Goal: Task Accomplishment & Management: Complete application form

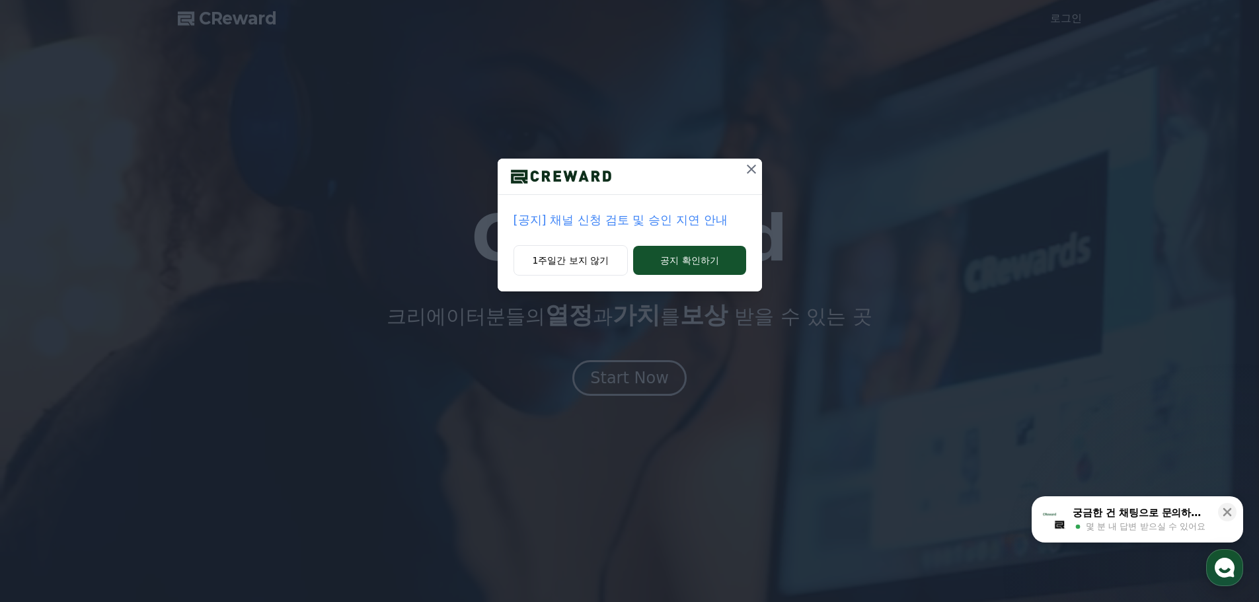
click at [659, 222] on p "[공지] 채널 신청 검토 및 승인 지연 안내" at bounding box center [630, 220] width 233 height 19
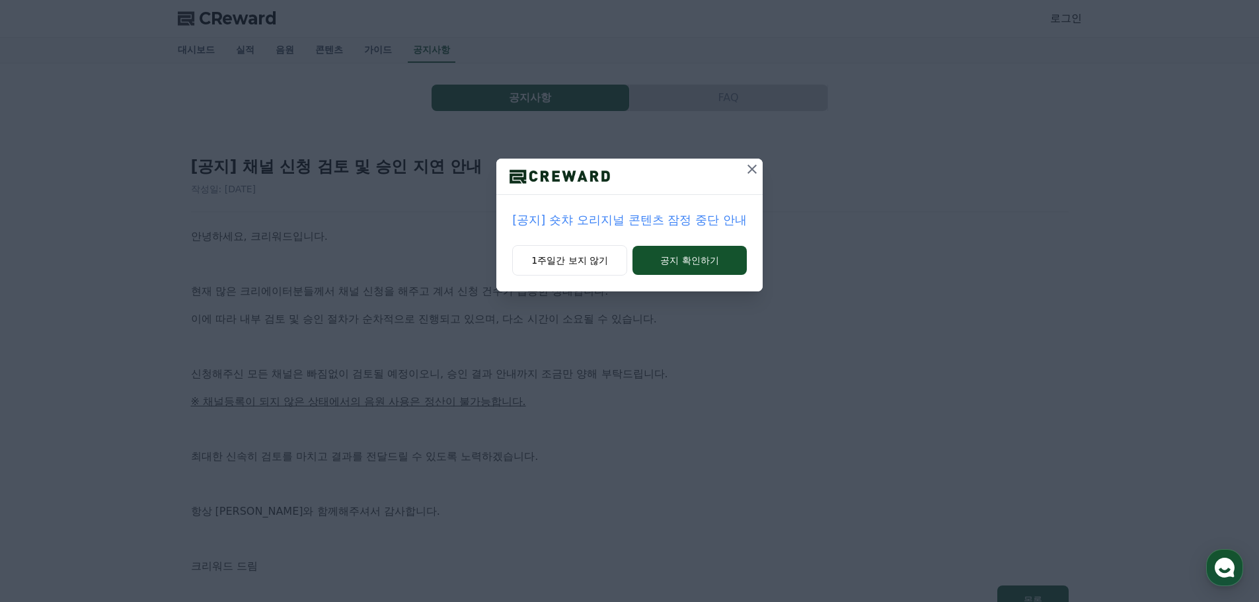
click at [704, 425] on div "[공지] 숏챠 오리지널 콘텐츠 잠정 중단 안내 1주일간 보지 않기 공지 확인하기" at bounding box center [629, 301] width 1259 height 602
click at [707, 425] on div "[공지] 숏챠 오리지널 콘텐츠 잠정 중단 안내 1주일간 보지 않기 공지 확인하기" at bounding box center [629, 301] width 1259 height 602
click at [749, 164] on icon at bounding box center [752, 169] width 16 height 16
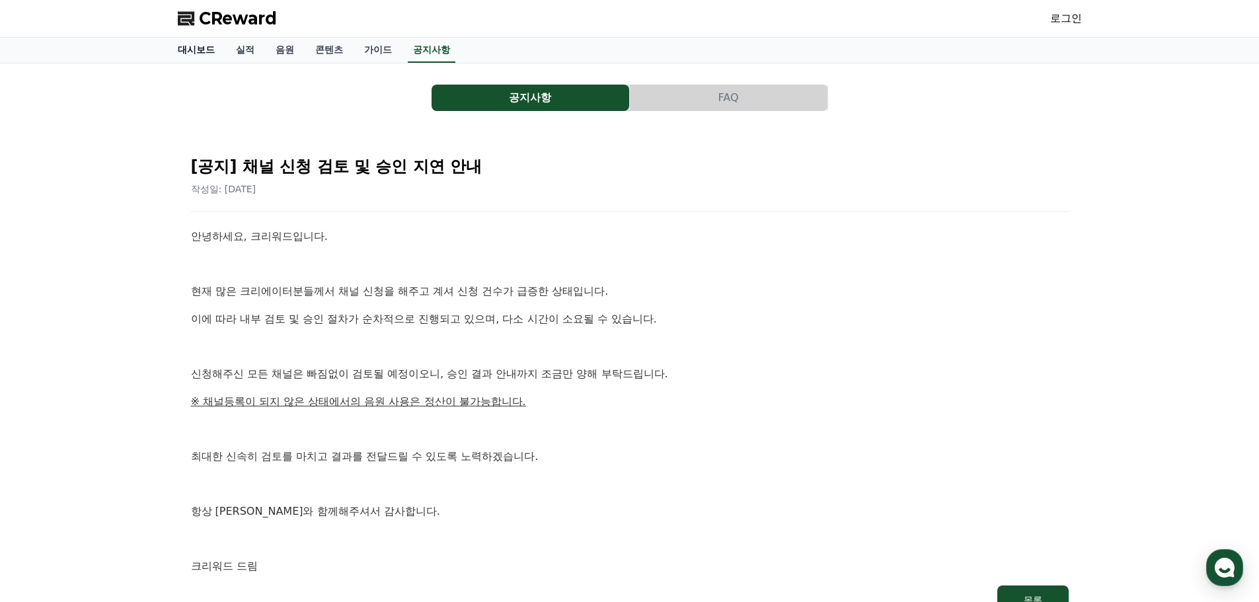
click at [200, 46] on link "대시보드" at bounding box center [196, 50] width 58 height 25
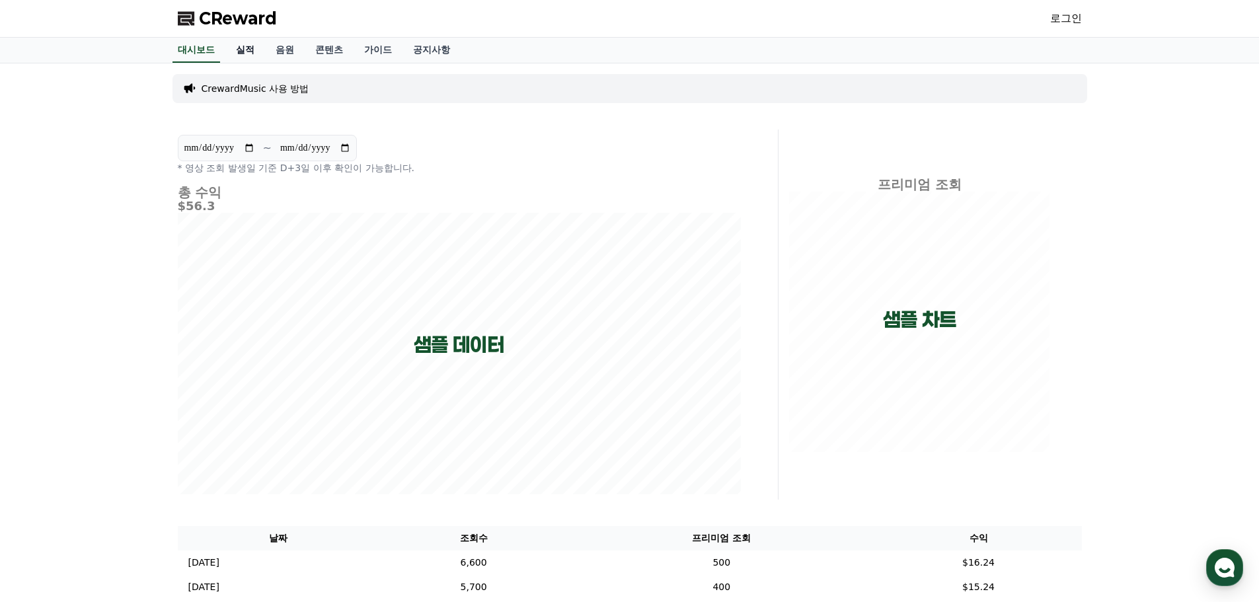
click at [251, 51] on link "실적" at bounding box center [245, 50] width 40 height 25
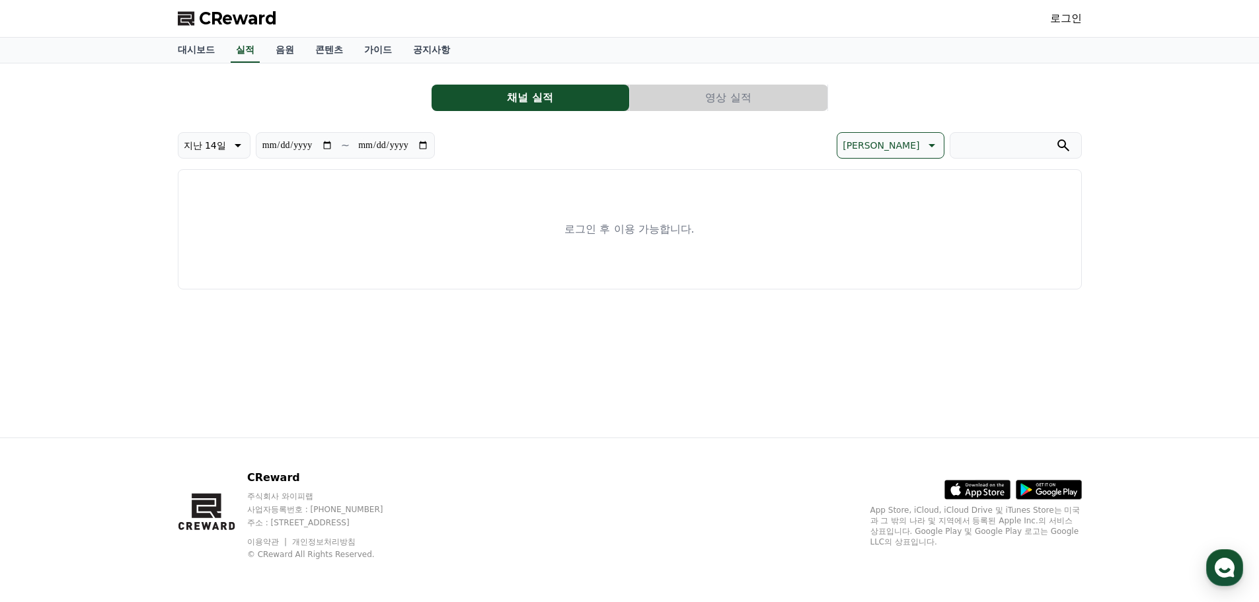
click at [213, 17] on span "CReward" at bounding box center [238, 18] width 78 height 21
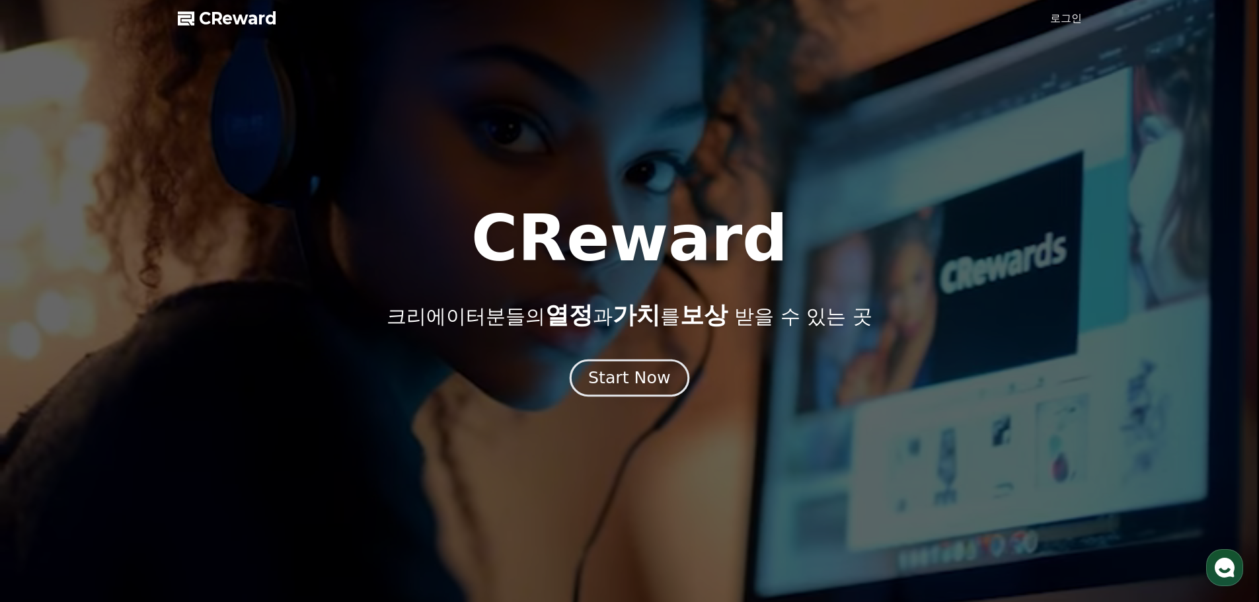
click at [609, 372] on div "Start Now" at bounding box center [629, 378] width 82 height 22
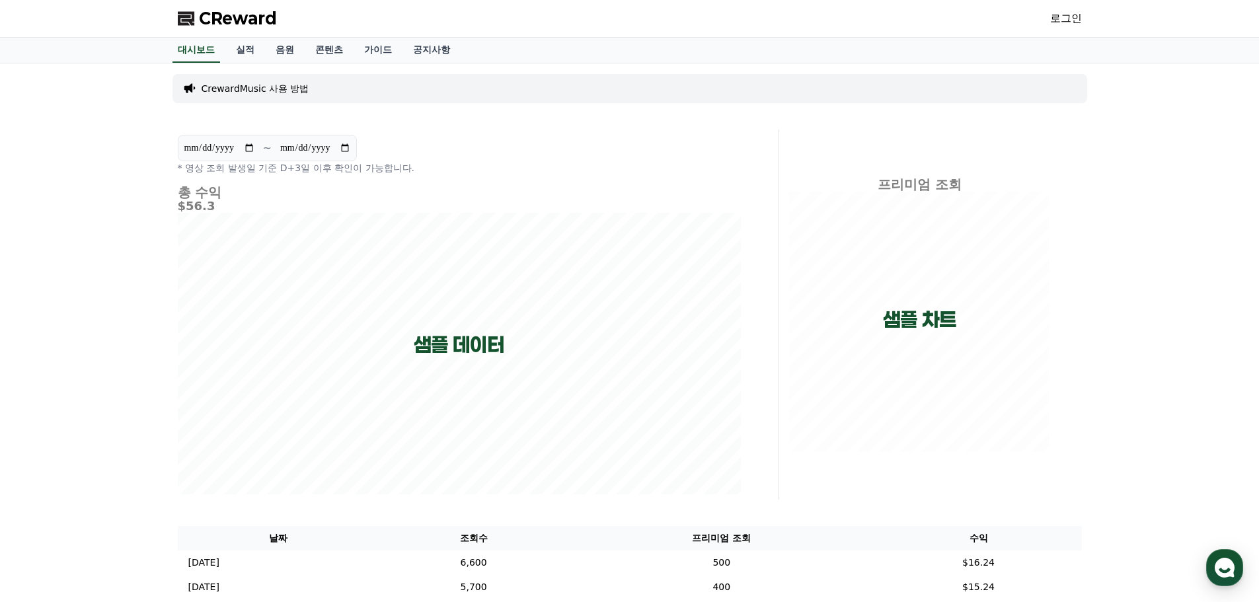
click at [1066, 23] on link "로그인" at bounding box center [1066, 19] width 32 height 16
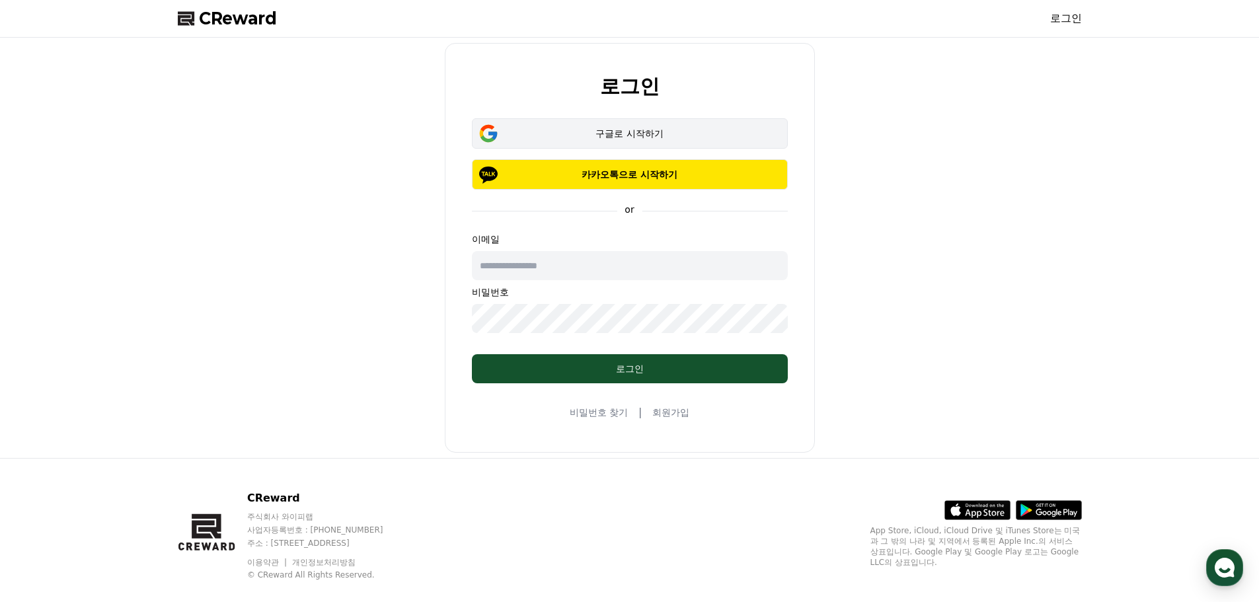
click at [623, 138] on div "구글로 시작하기" at bounding box center [630, 133] width 278 height 13
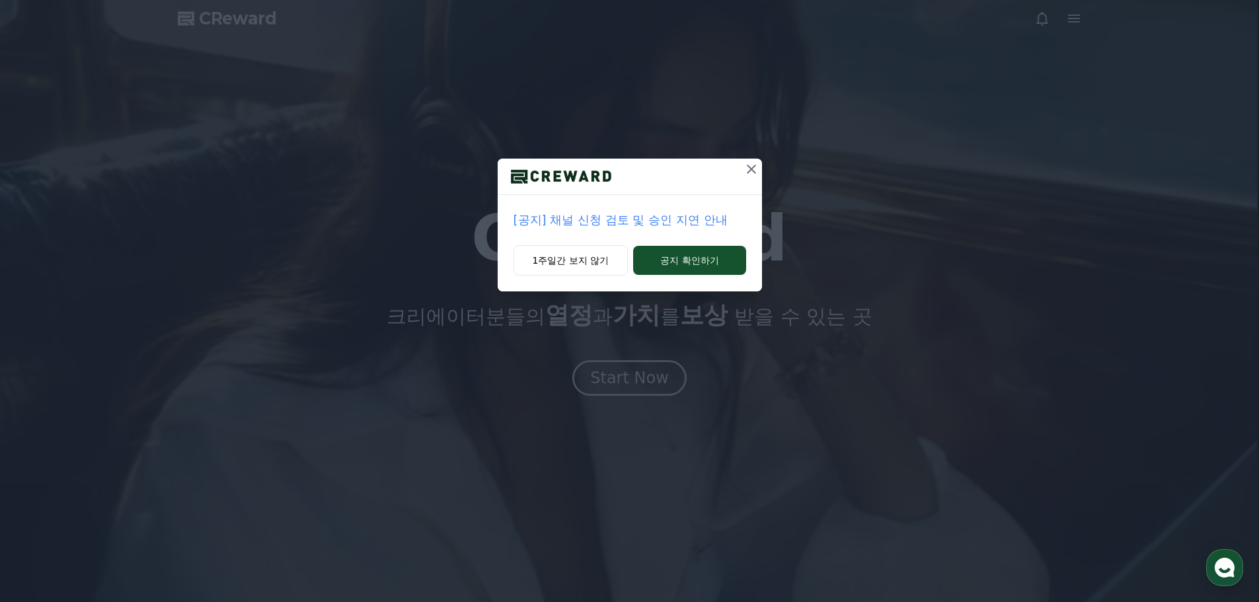
click at [747, 171] on icon at bounding box center [752, 169] width 16 height 16
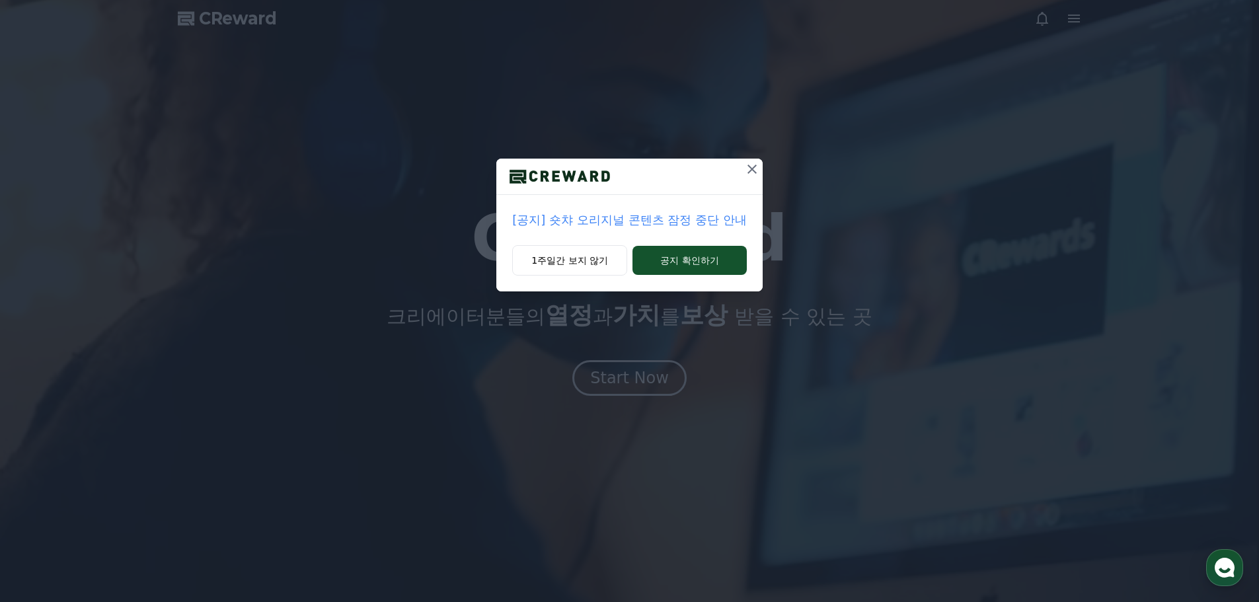
click at [748, 164] on icon at bounding box center [752, 169] width 16 height 16
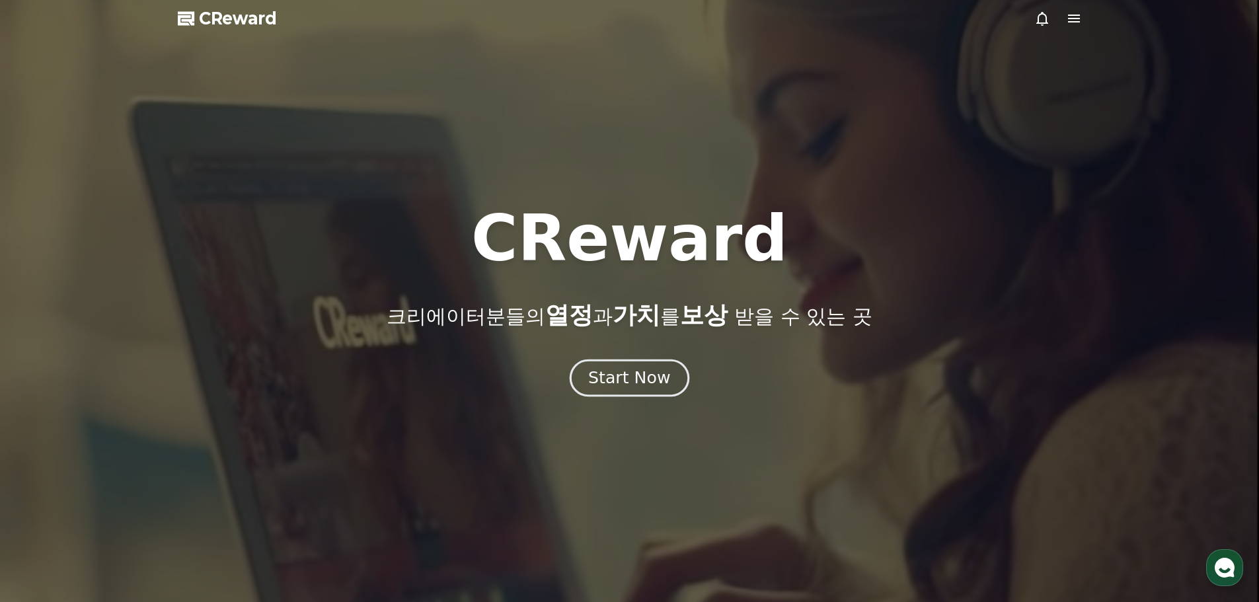
click at [644, 364] on button "Start Now" at bounding box center [630, 378] width 120 height 38
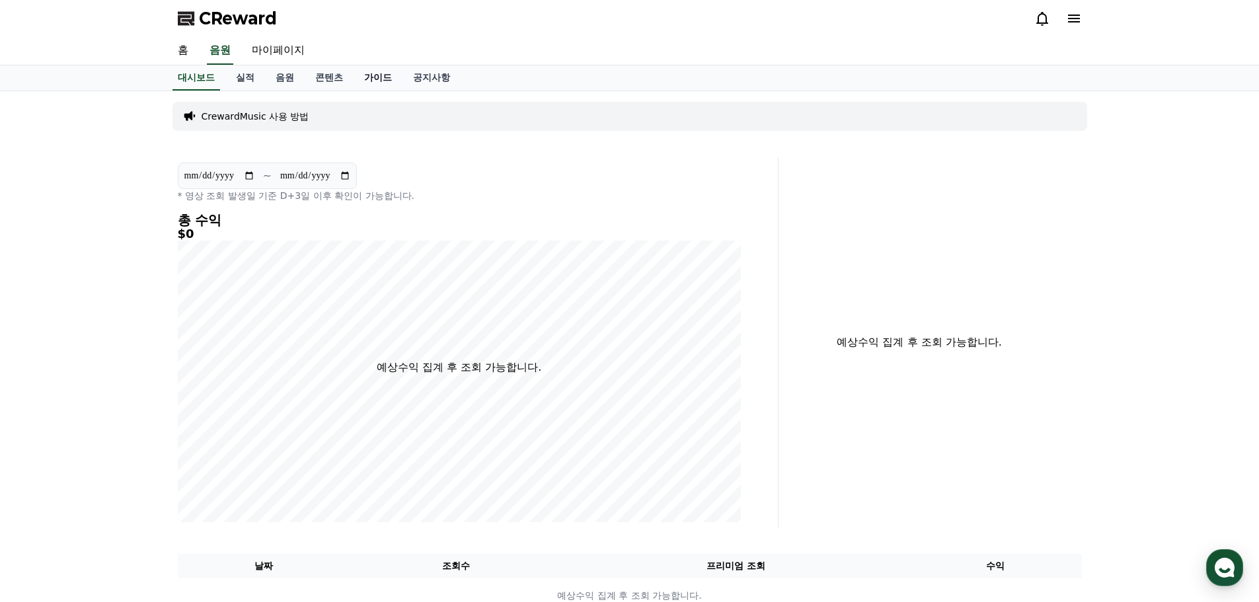
click at [368, 73] on link "가이드" at bounding box center [378, 77] width 49 height 25
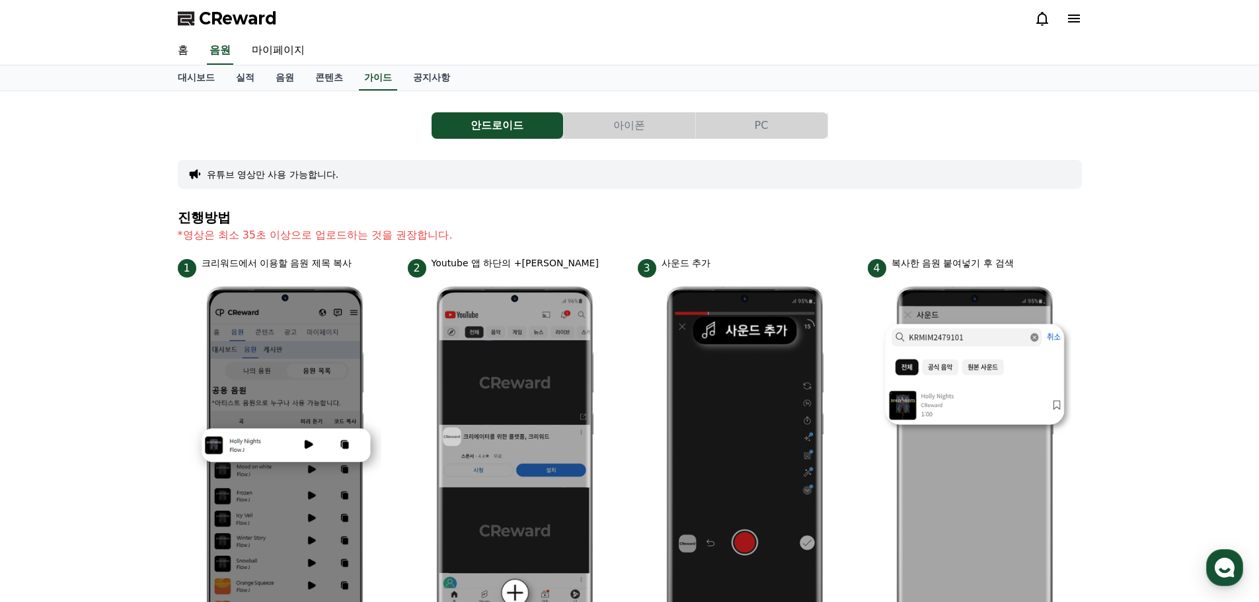
click at [634, 126] on button "아이폰" at bounding box center [630, 125] width 132 height 26
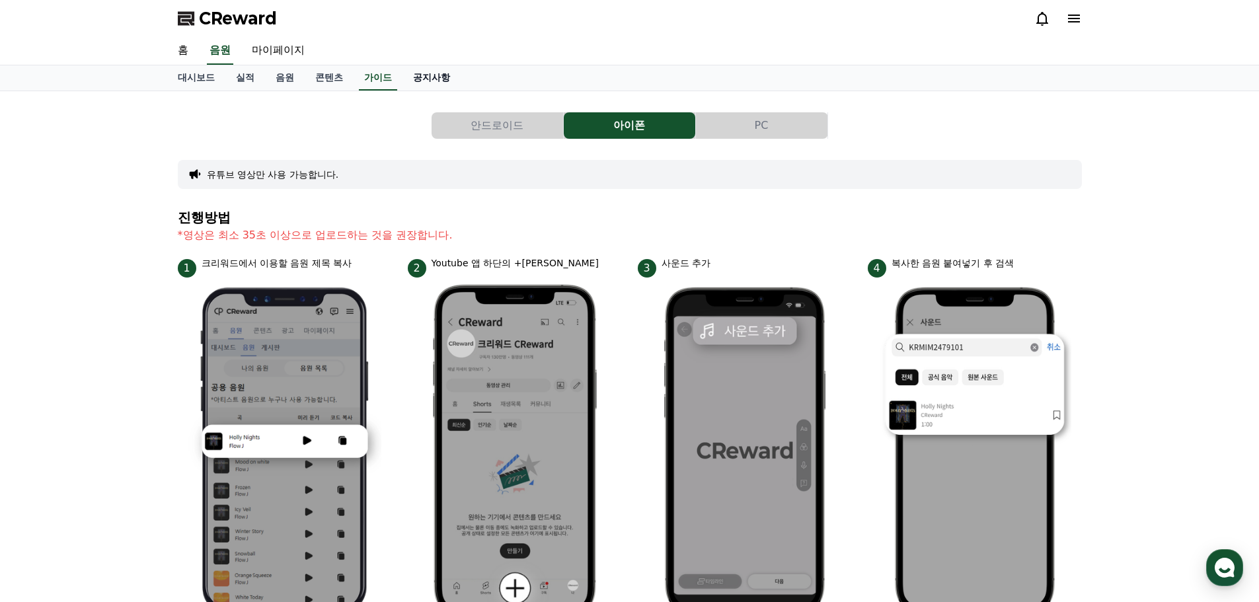
click at [418, 79] on link "공지사항" at bounding box center [431, 77] width 58 height 25
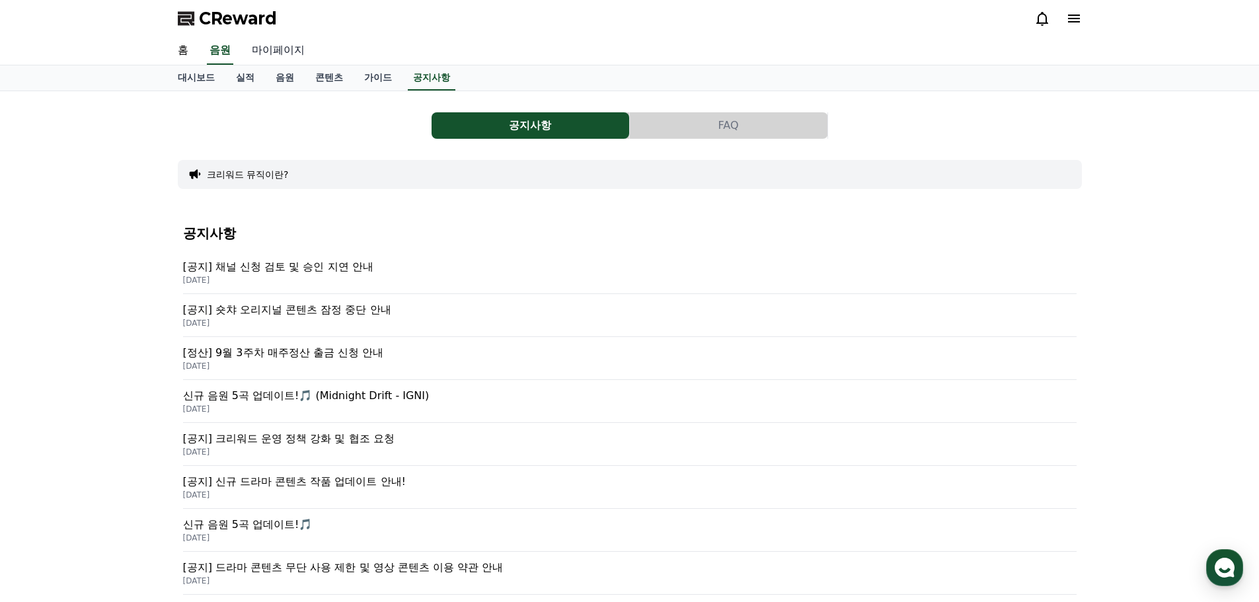
click at [272, 48] on link "마이페이지" at bounding box center [278, 51] width 74 height 28
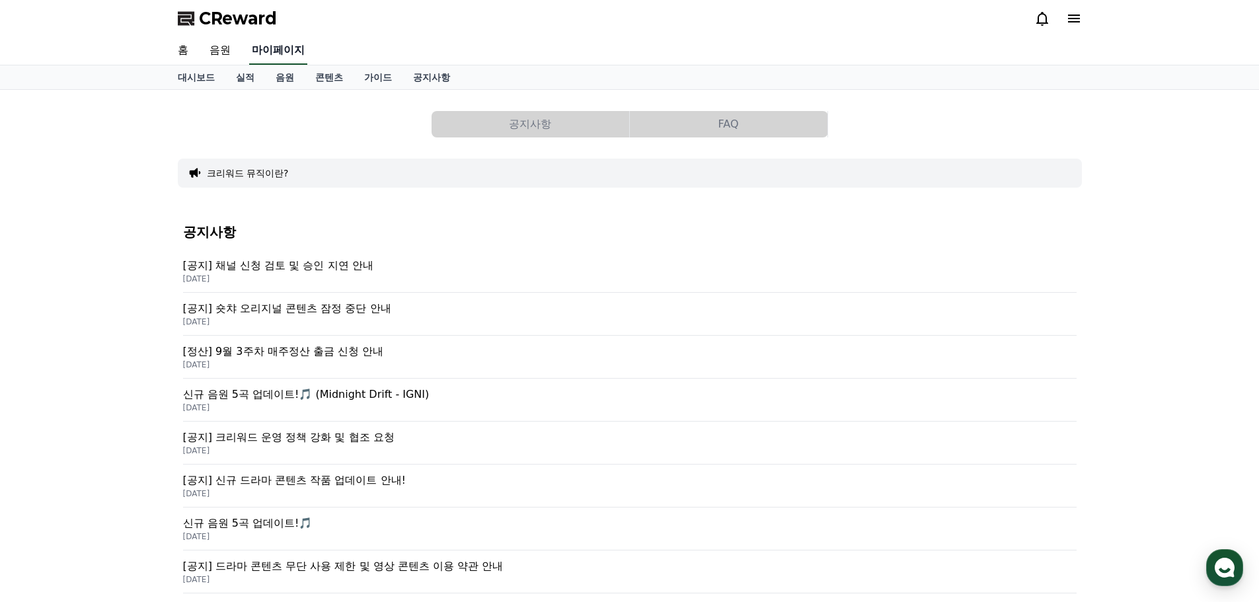
select select "**********"
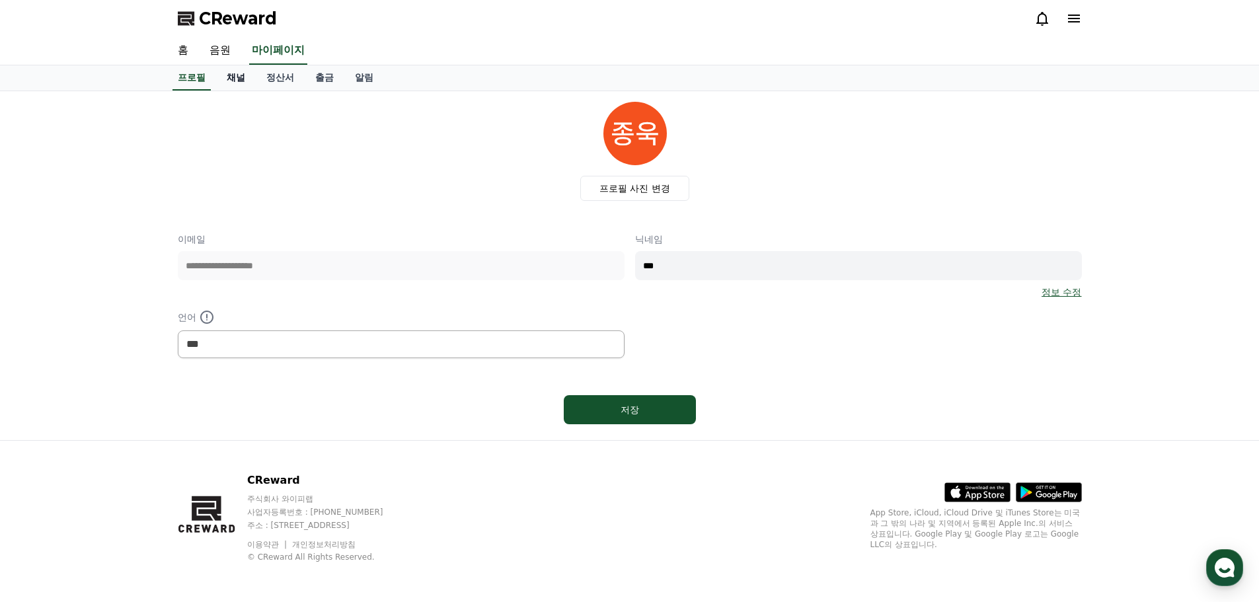
click at [244, 78] on link "채널" at bounding box center [236, 77] width 40 height 25
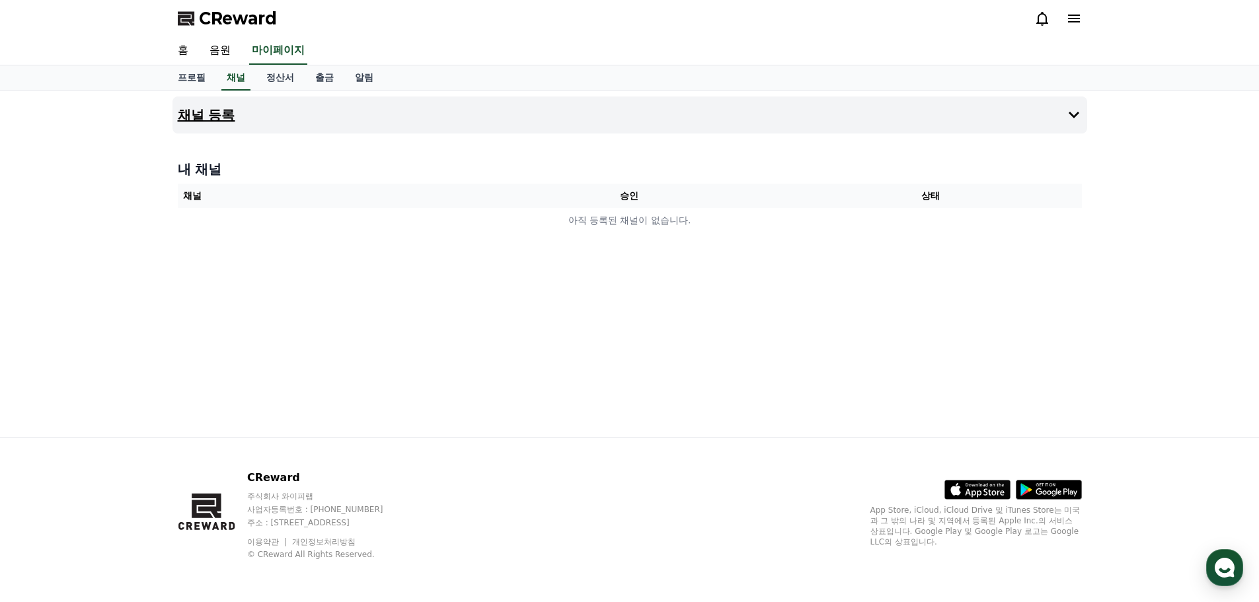
click at [1083, 106] on button "채널 등록" at bounding box center [629, 114] width 915 height 37
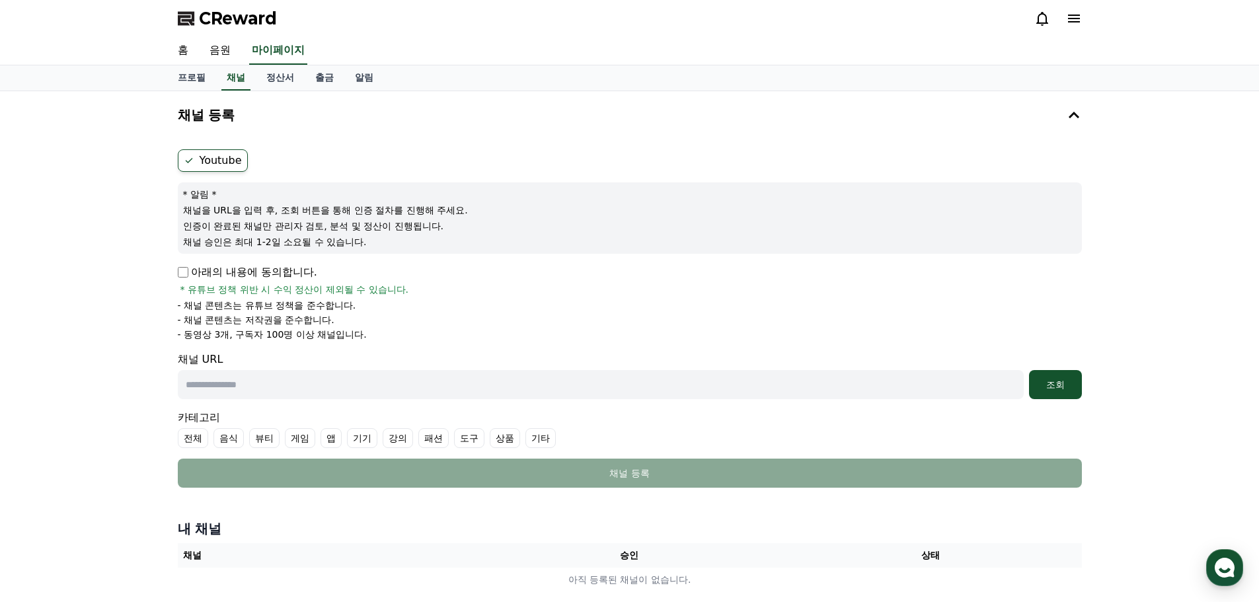
click at [204, 157] on label "Youtube" at bounding box center [213, 160] width 70 height 22
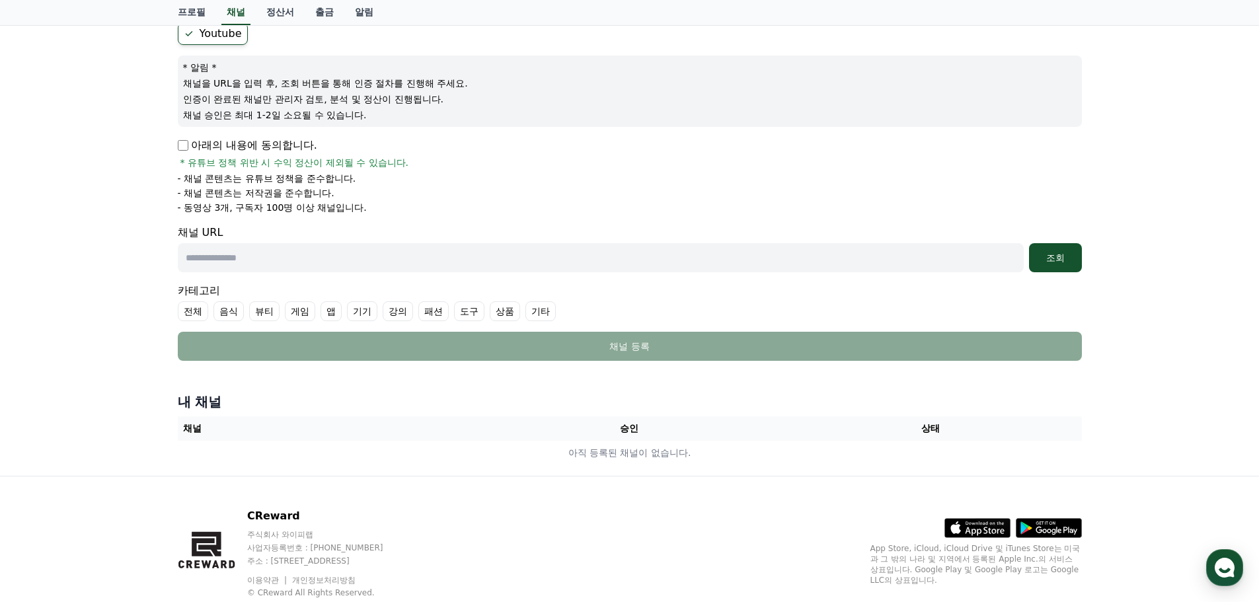
scroll to position [132, 0]
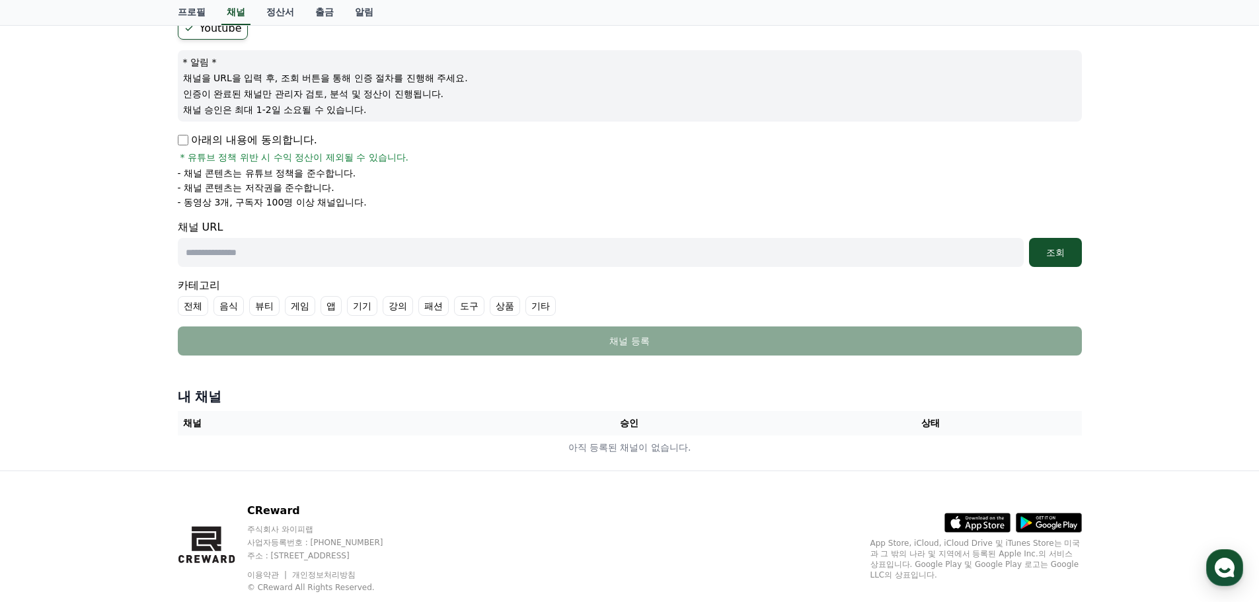
click at [373, 253] on input "text" at bounding box center [601, 252] width 846 height 29
paste input "**********"
click at [1069, 250] on div "조회" at bounding box center [1055, 252] width 42 height 13
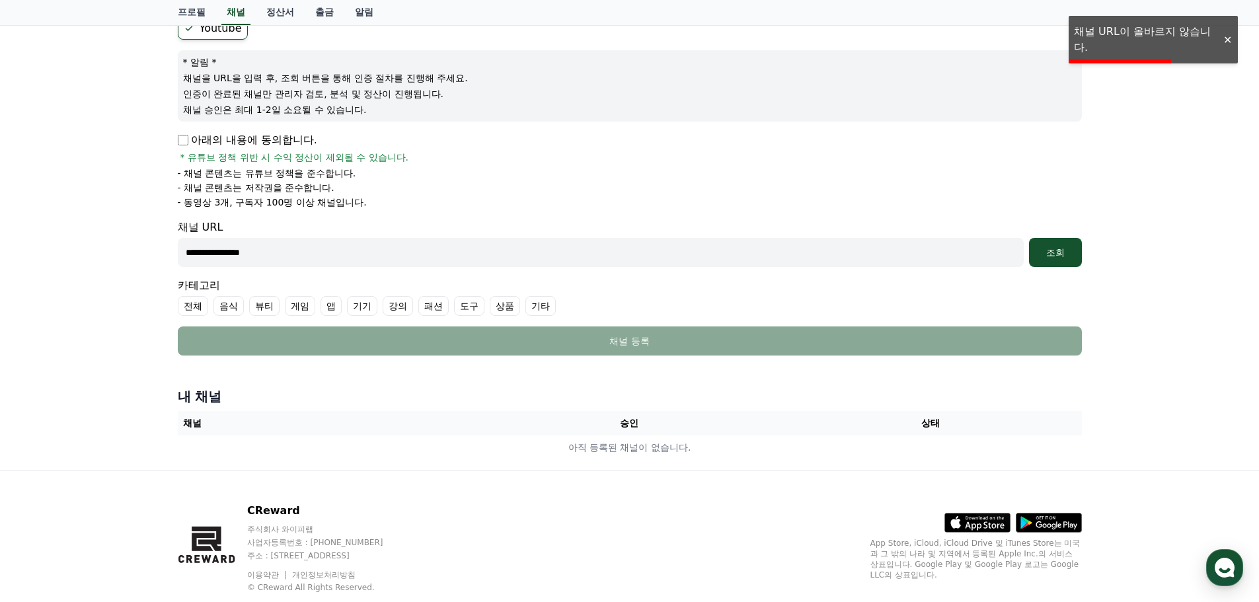
click at [1225, 40] on div at bounding box center [1227, 40] width 21 height 13
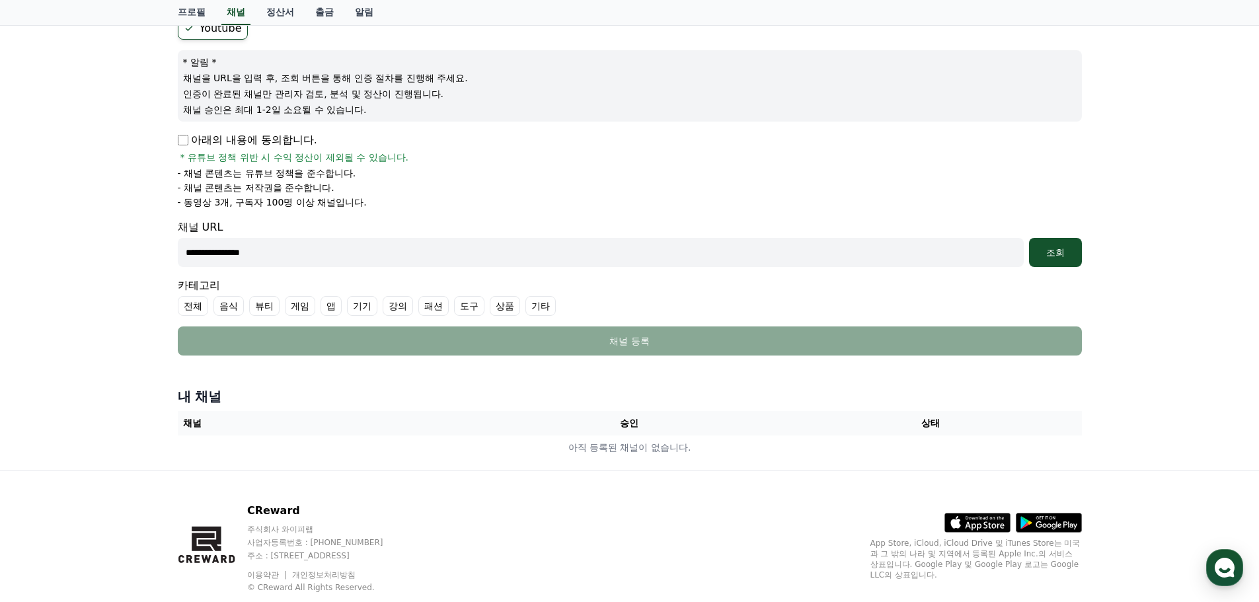
drag, startPoint x: 277, startPoint y: 258, endPoint x: 31, endPoint y: 263, distance: 245.9
click at [25, 264] on div "**********" at bounding box center [629, 215] width 1259 height 512
paste input "**********"
click at [1060, 254] on div "조회" at bounding box center [1055, 252] width 42 height 13
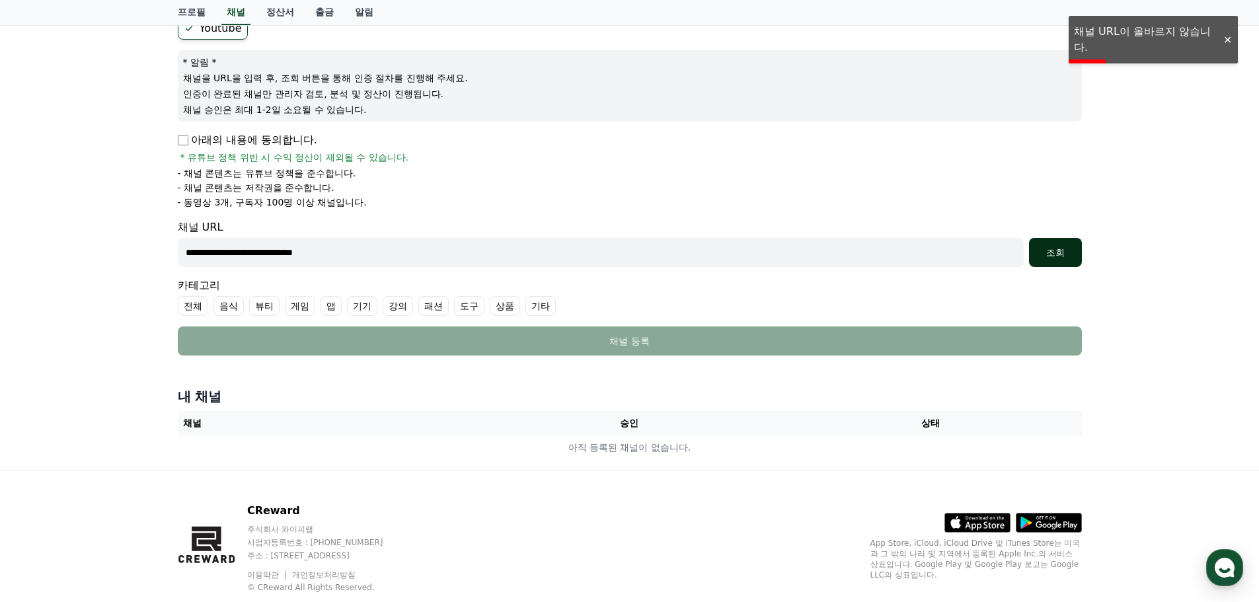
click at [1052, 256] on div "조회" at bounding box center [1055, 252] width 42 height 13
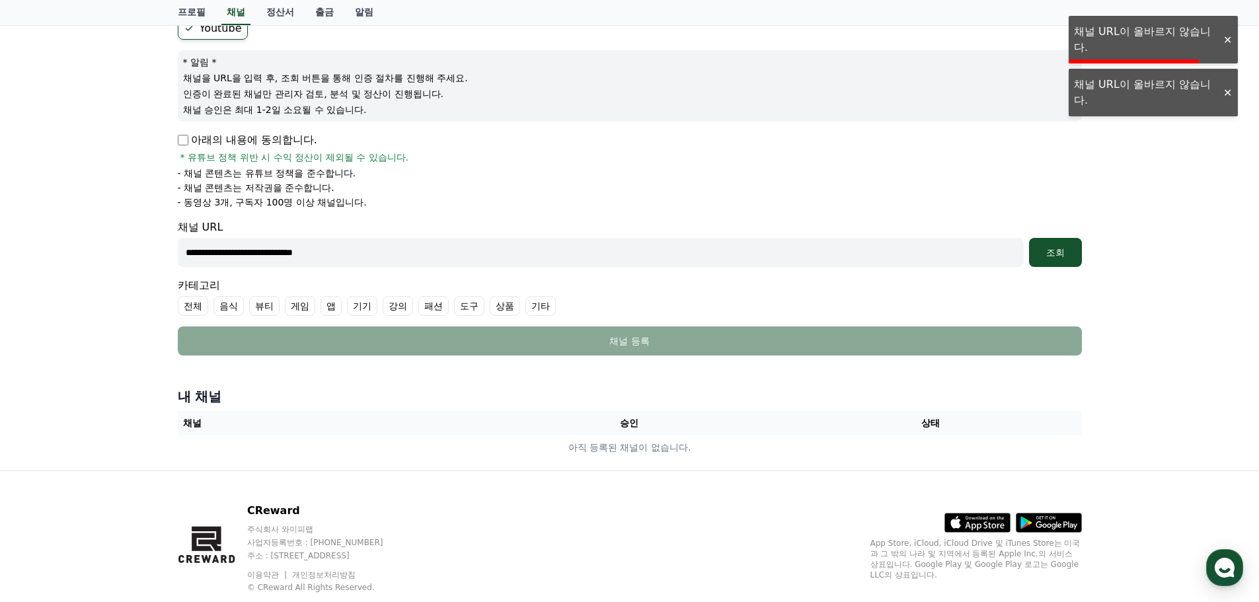
click at [1223, 93] on div "**********" at bounding box center [629, 215] width 1259 height 512
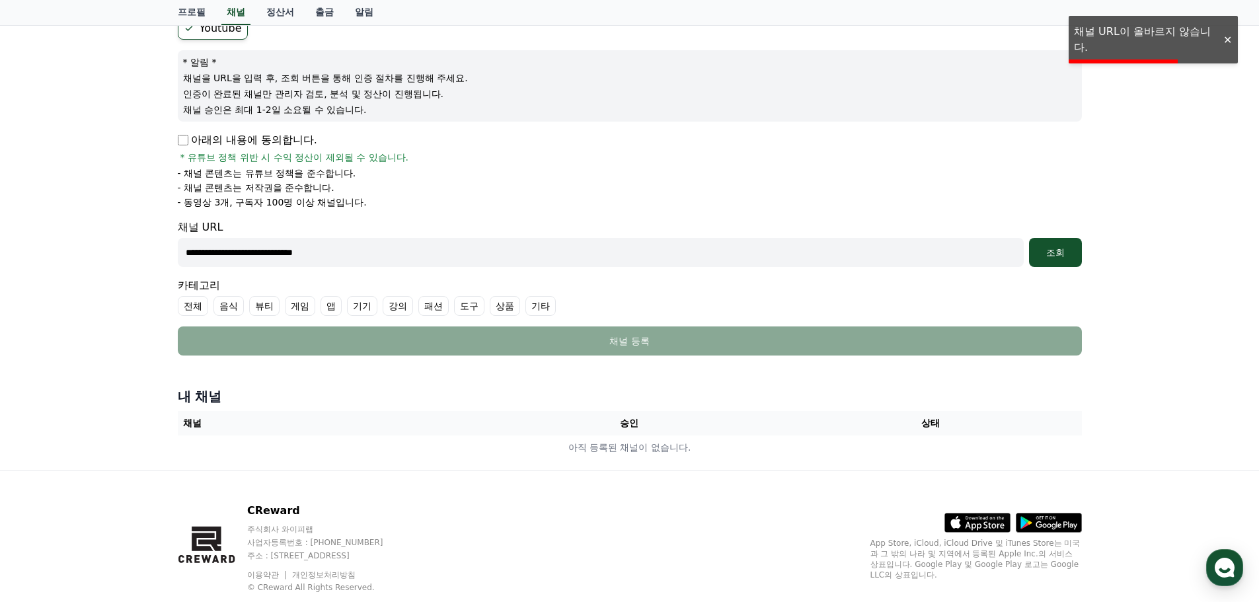
click at [1221, 43] on div at bounding box center [1227, 40] width 21 height 13
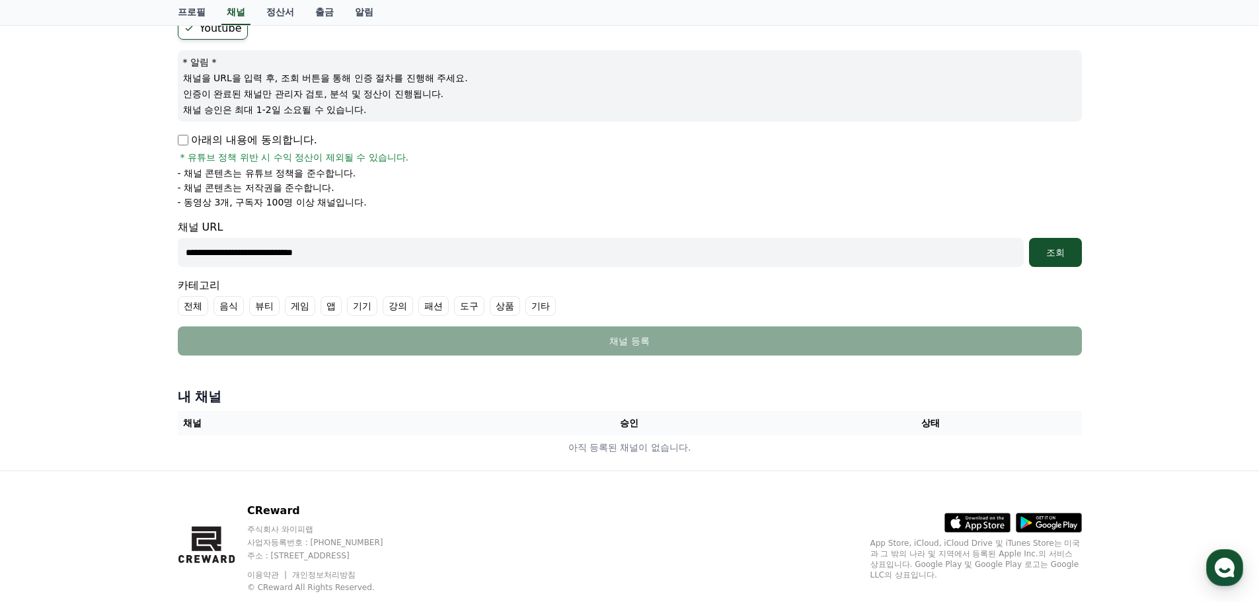
drag, startPoint x: 414, startPoint y: 243, endPoint x: 0, endPoint y: 239, distance: 413.8
click at [0, 239] on div "**********" at bounding box center [629, 215] width 1259 height 512
paste input "text"
type input "**********"
click at [1071, 250] on div "조회" at bounding box center [1055, 252] width 42 height 13
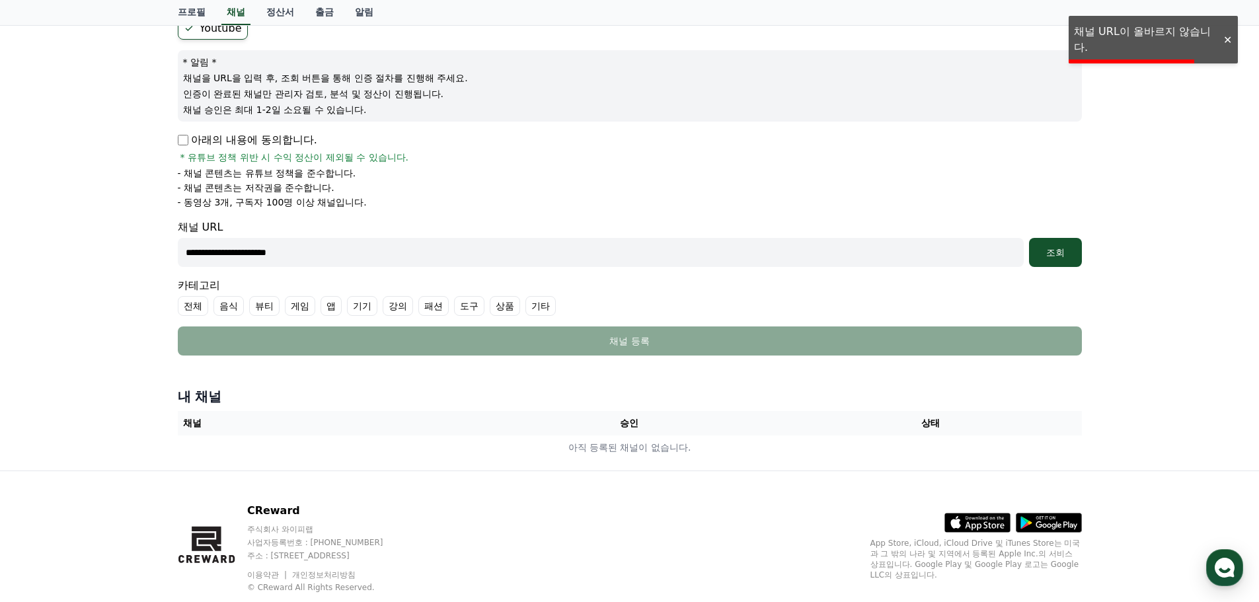
drag, startPoint x: 459, startPoint y: 253, endPoint x: 0, endPoint y: 256, distance: 458.7
click at [0, 256] on div "**********" at bounding box center [629, 215] width 1259 height 512
paste input "**********"
type input "**********"
click at [1052, 252] on div "조회" at bounding box center [1055, 252] width 42 height 13
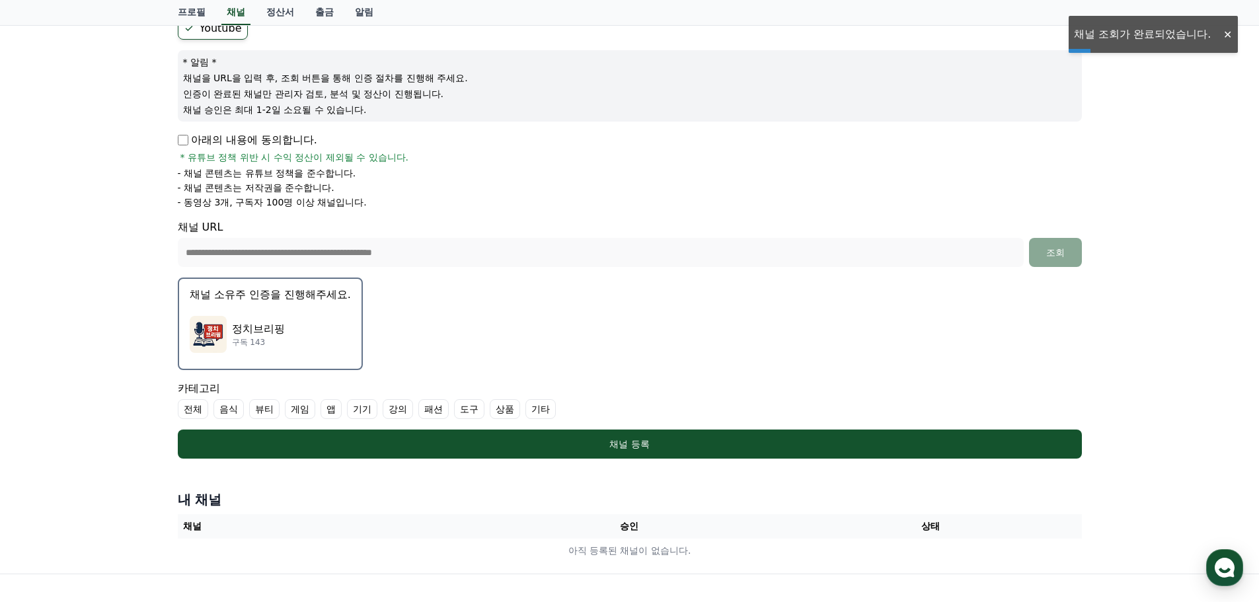
click at [280, 344] on p "구독 143" at bounding box center [258, 342] width 53 height 11
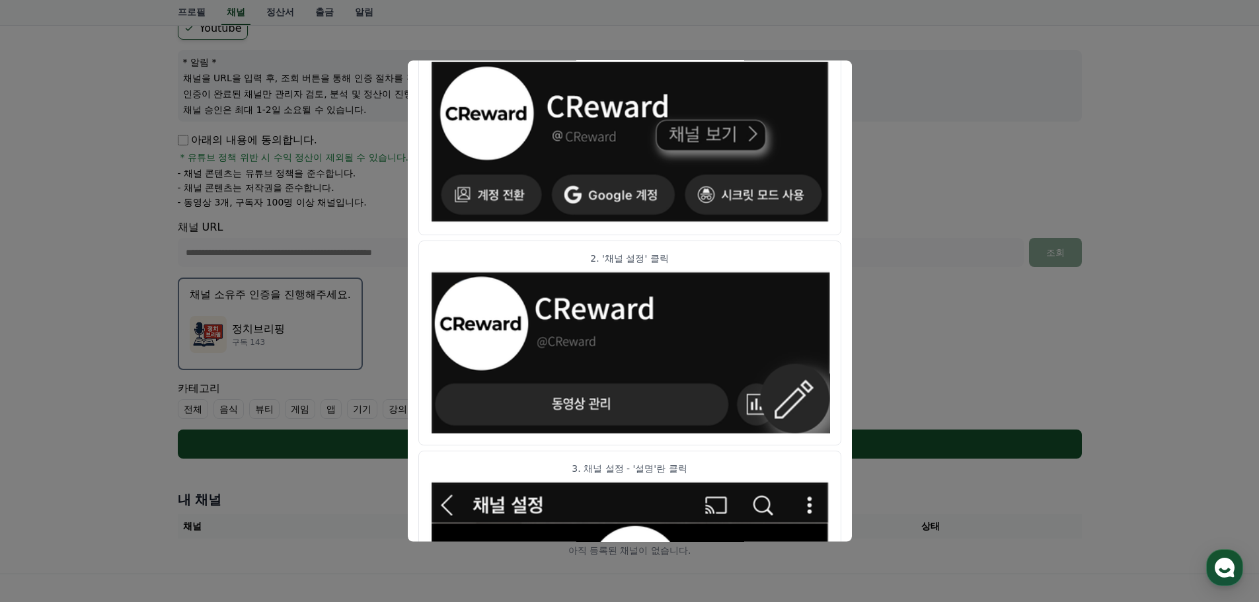
scroll to position [0, 0]
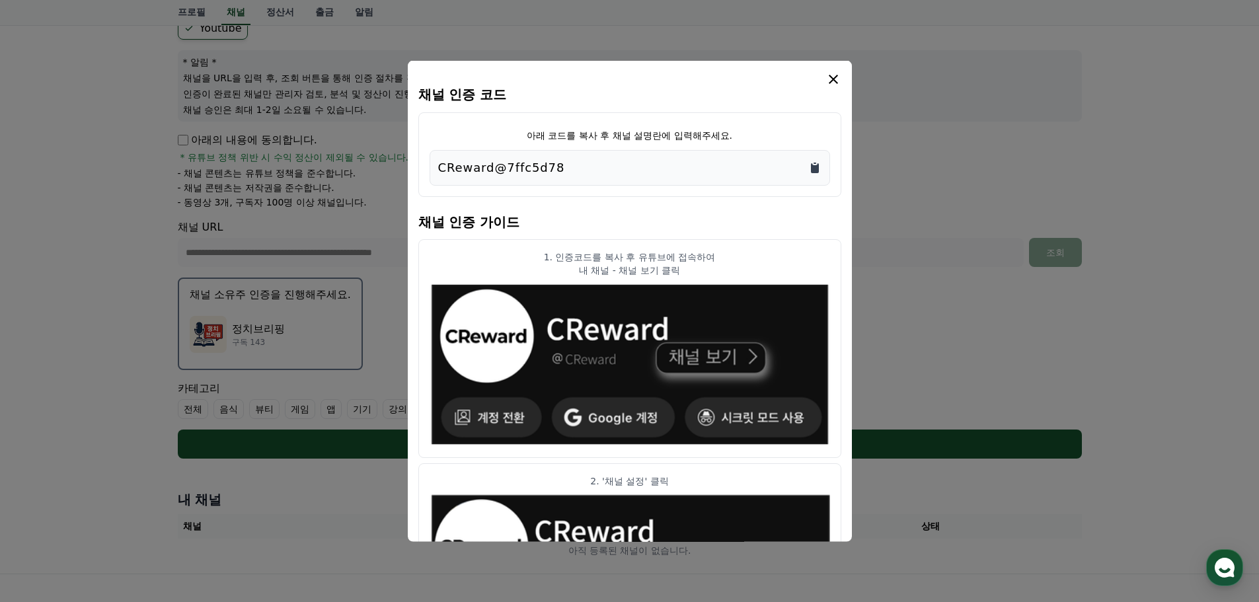
click at [815, 172] on icon "Copy to clipboard" at bounding box center [815, 168] width 8 height 10
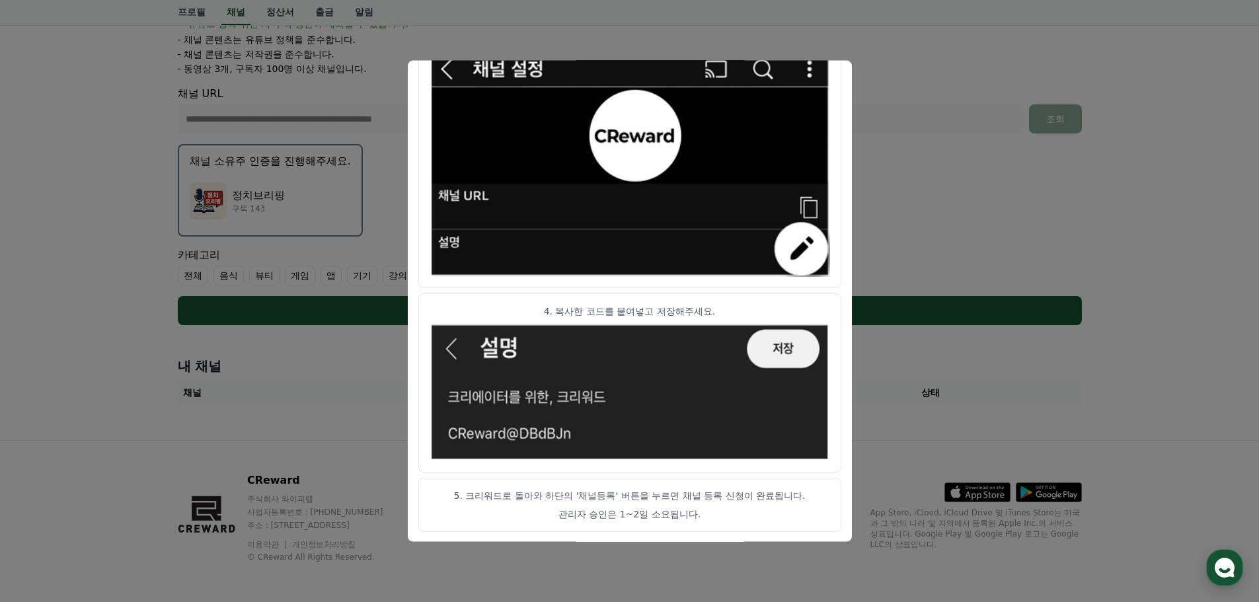
scroll to position [268, 0]
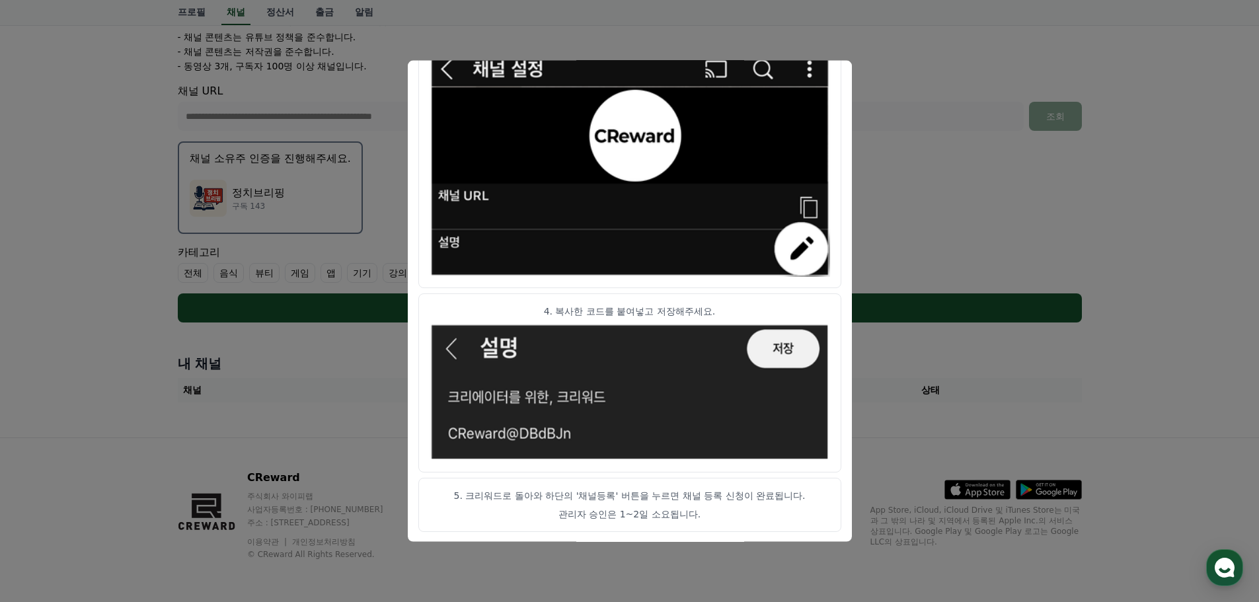
click at [958, 196] on button "close modal" at bounding box center [629, 301] width 1259 height 602
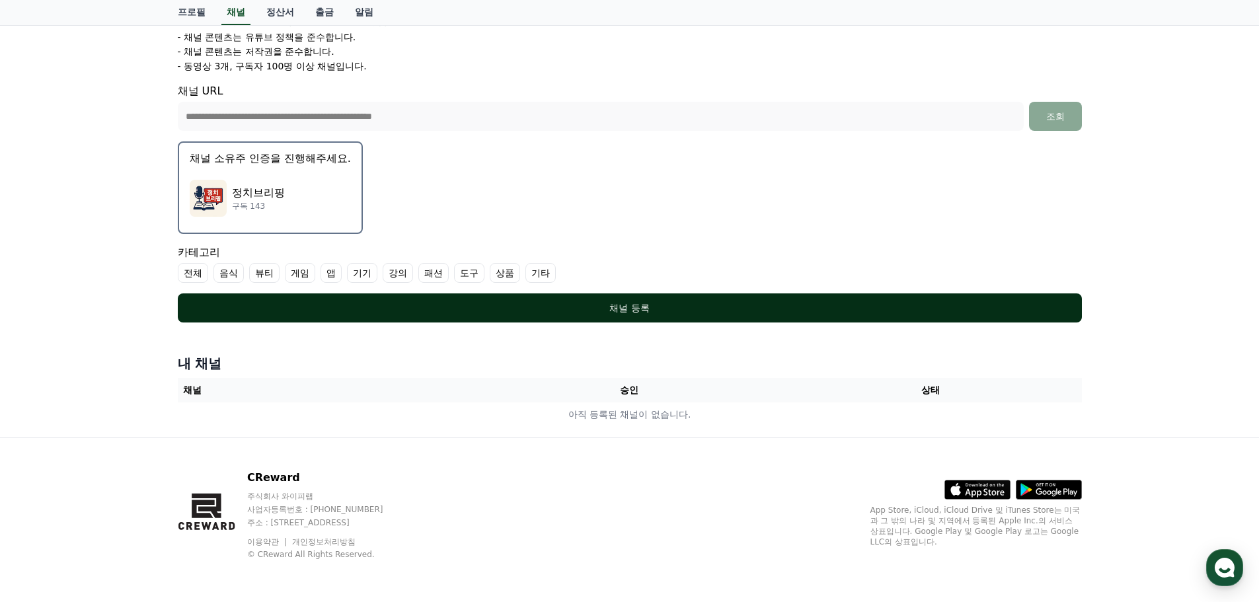
click at [652, 307] on div "채널 등록" at bounding box center [629, 307] width 851 height 13
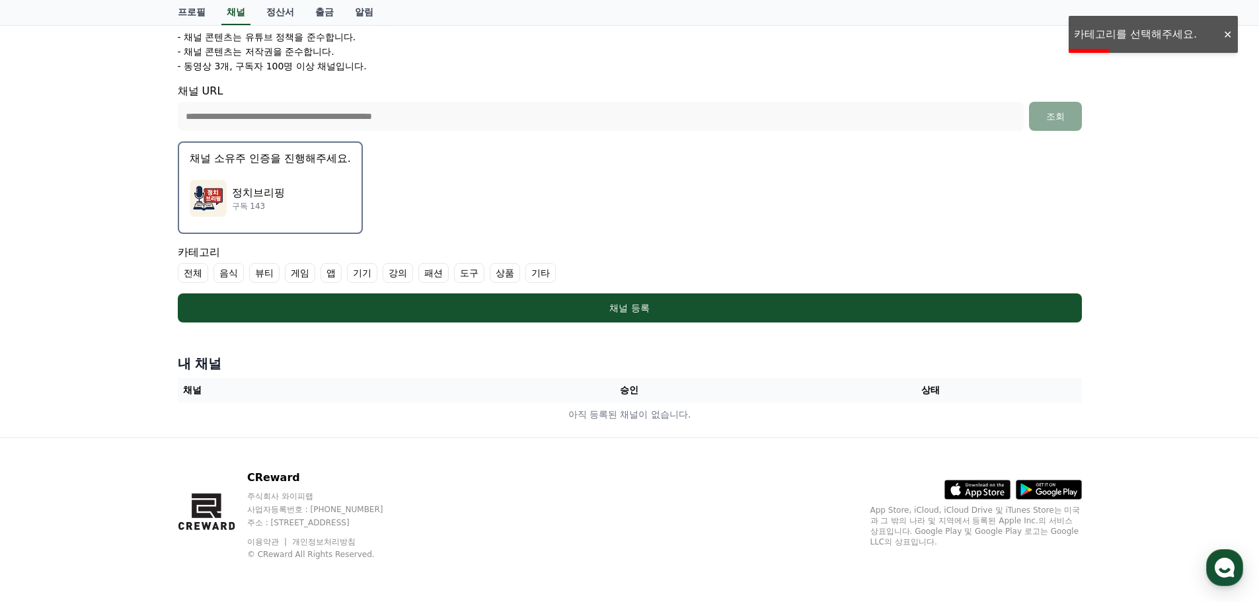
click at [553, 275] on label "기타" at bounding box center [540, 273] width 30 height 20
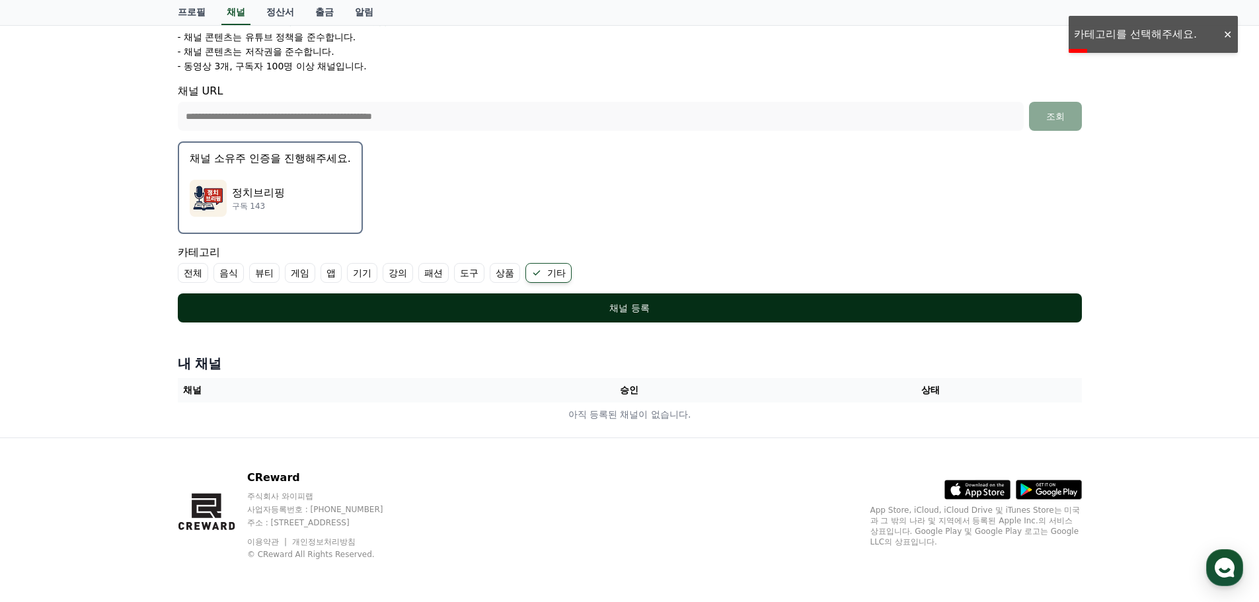
click at [605, 303] on div "채널 등록" at bounding box center [629, 307] width 851 height 13
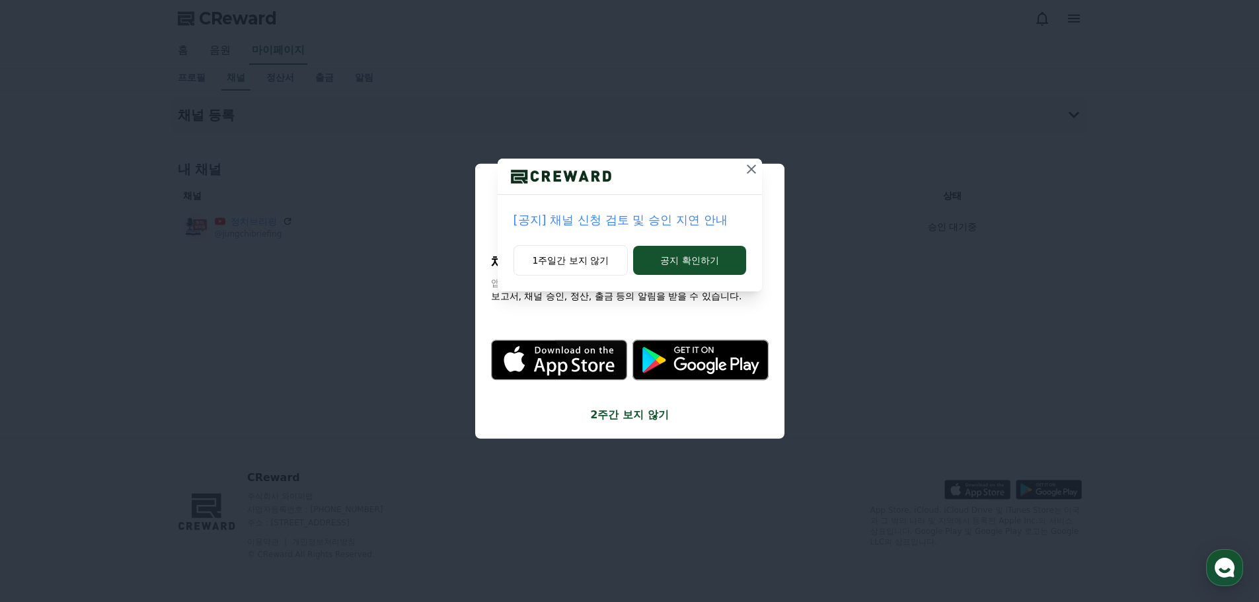
click at [750, 171] on icon at bounding box center [751, 169] width 9 height 9
click at [756, 169] on icon at bounding box center [752, 169] width 16 height 16
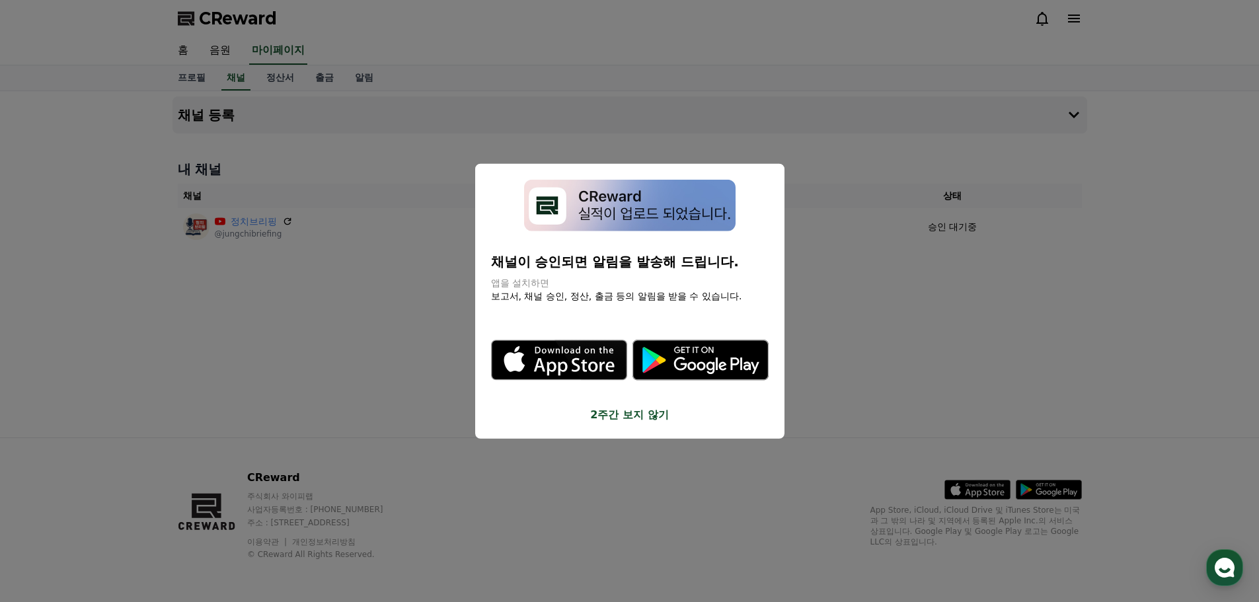
click at [633, 424] on div "채널이 승인되면 알림을 발송해 드립니다. 앱을 설치하면 보고서, 채널 승인, 정산, 출금 등의 알림을 받을 수 있습니다. .st0 { fill…" at bounding box center [629, 301] width 309 height 276
click at [627, 414] on button "2주간 보지 않기" at bounding box center [630, 415] width 278 height 16
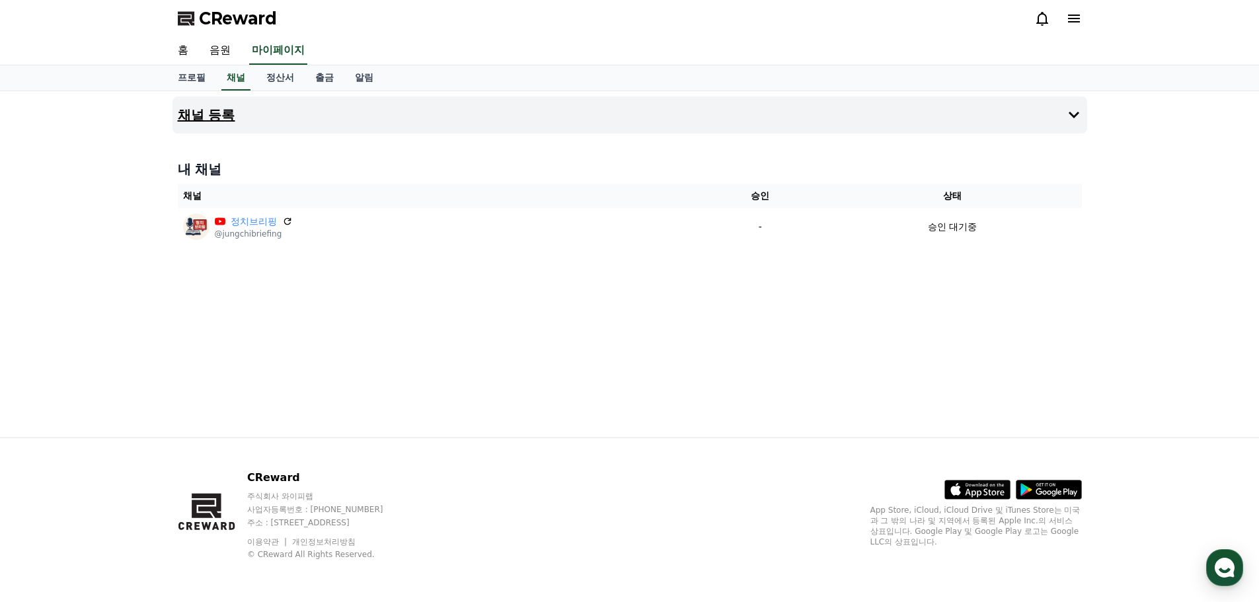
click at [972, 124] on button "채널 등록" at bounding box center [629, 114] width 915 height 37
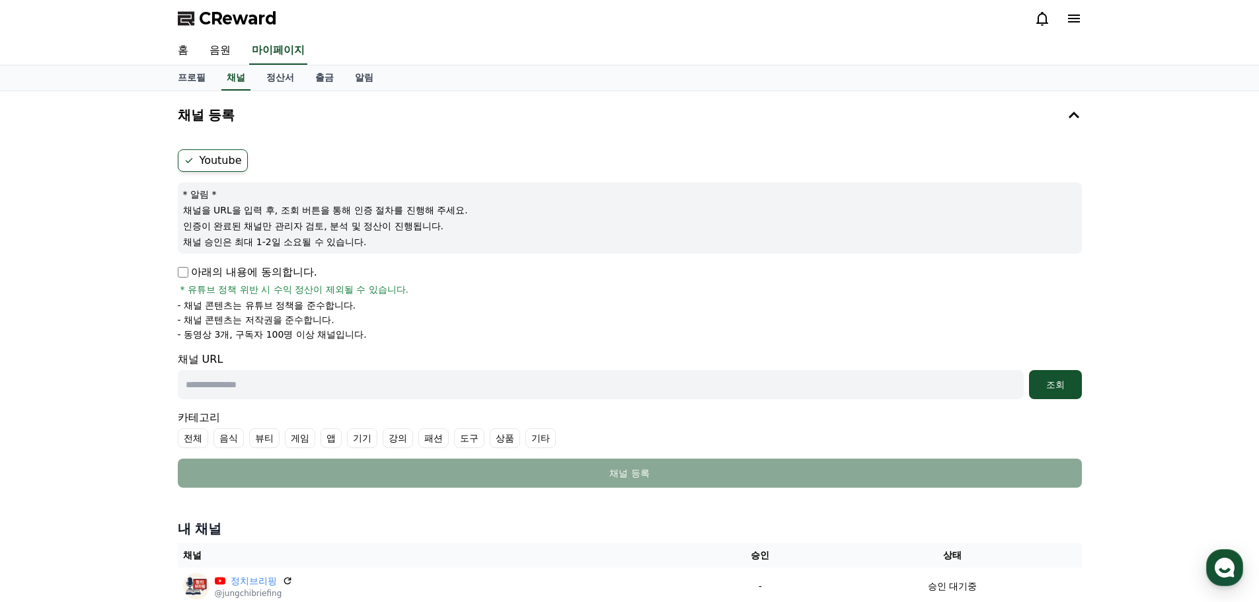
click at [190, 276] on p "아래의 내용에 동의합니다." at bounding box center [247, 272] width 139 height 16
click at [293, 382] on input "text" at bounding box center [601, 384] width 846 height 29
paste input "**********"
type input "**********"
click at [1064, 385] on div "조회" at bounding box center [1055, 384] width 42 height 13
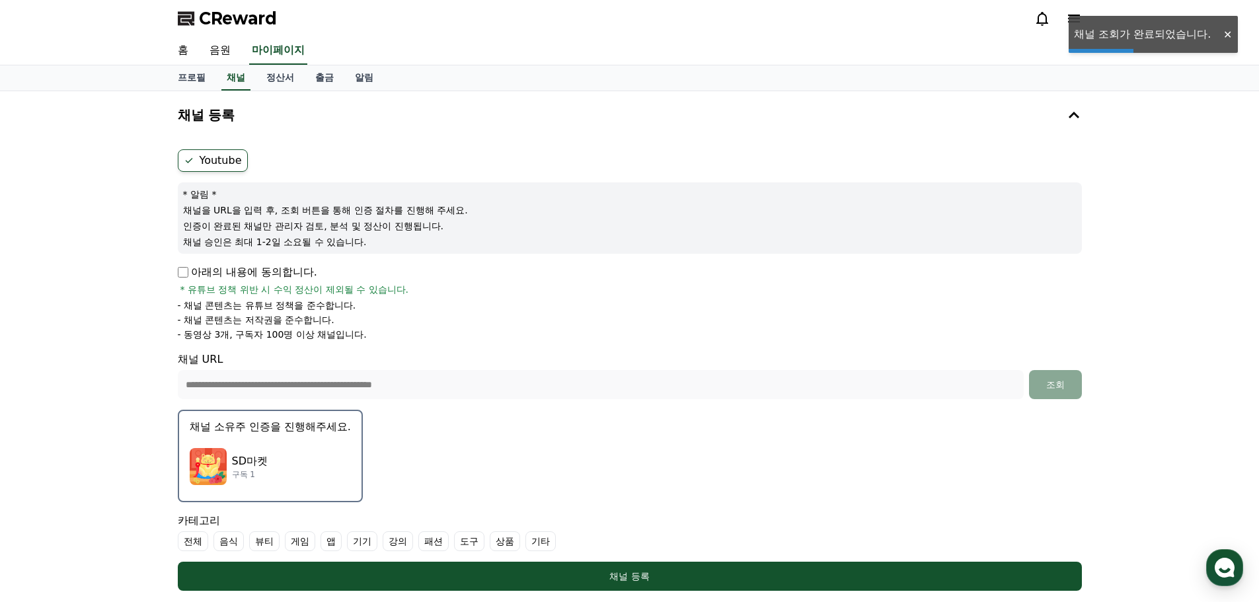
click at [211, 471] on img "button" at bounding box center [208, 466] width 37 height 37
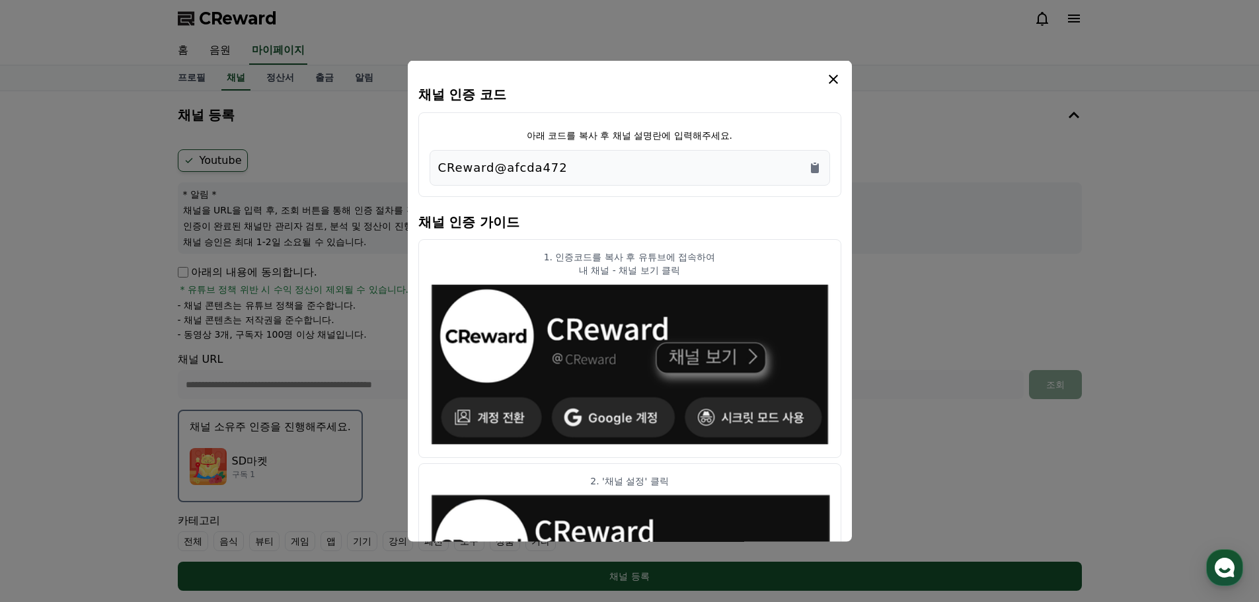
click at [833, 75] on icon "modal" at bounding box center [833, 79] width 16 height 16
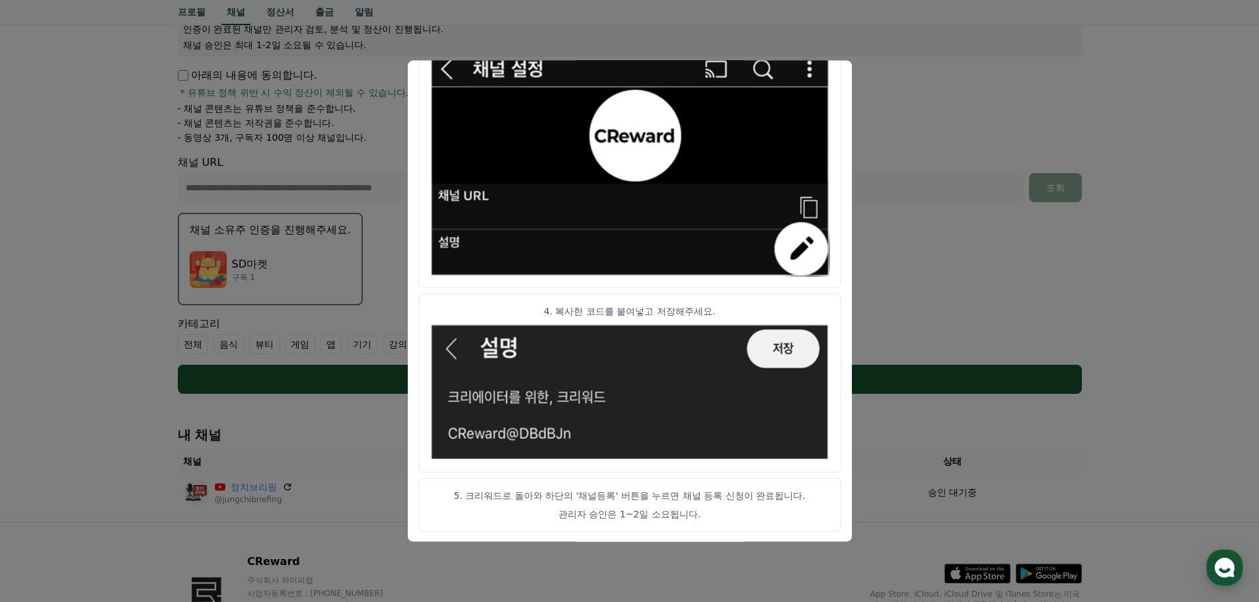
scroll to position [198, 0]
click at [891, 284] on button "close modal" at bounding box center [629, 301] width 1259 height 602
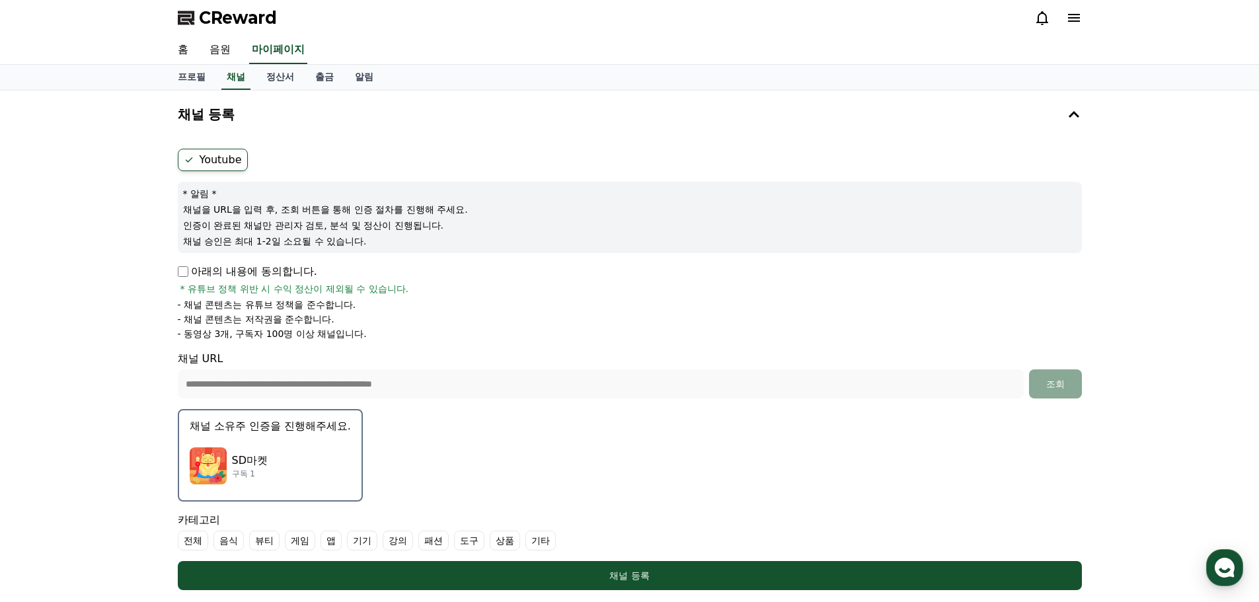
scroll to position [0, 0]
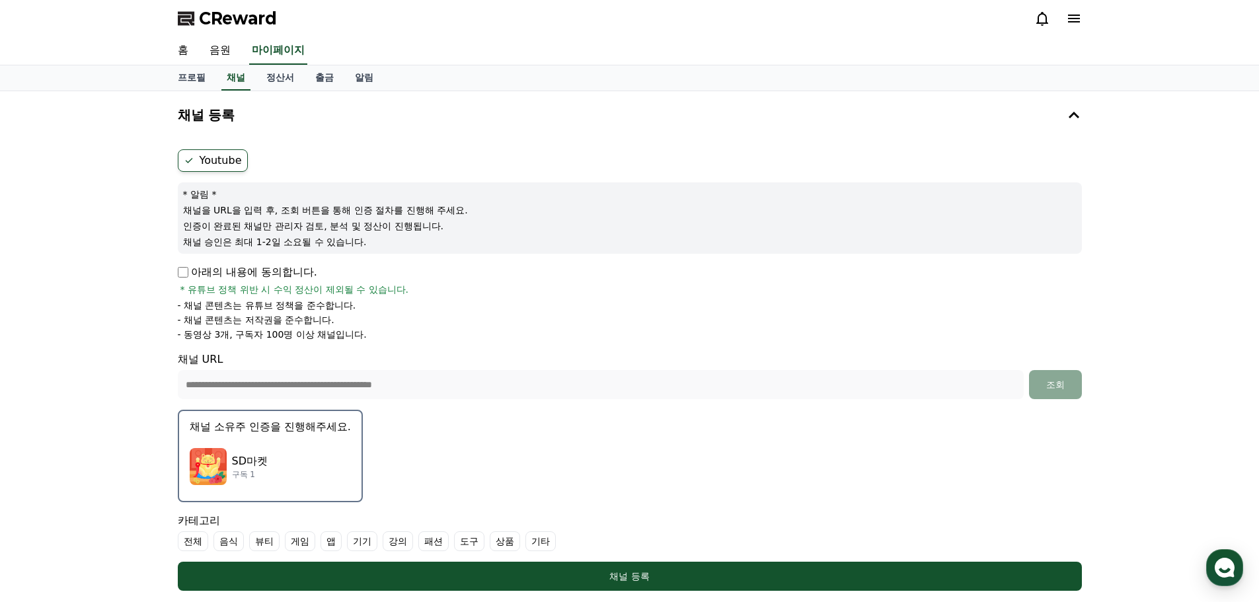
click at [301, 442] on div "SD마켓 구독 1" at bounding box center [270, 466] width 161 height 53
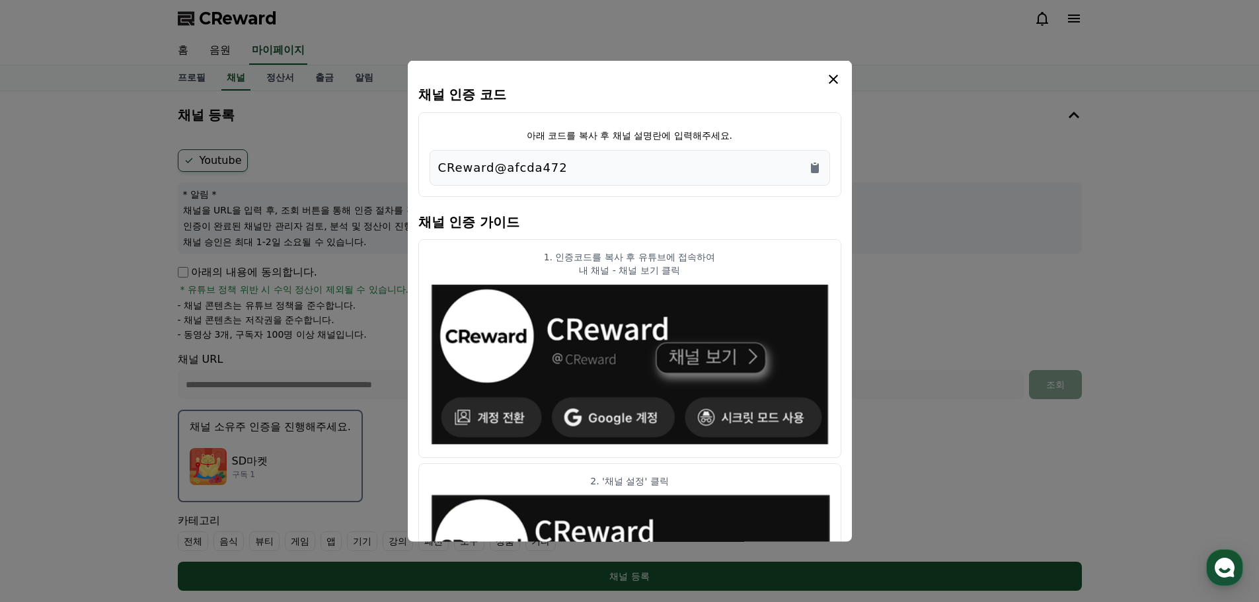
click at [798, 167] on div "CReward@afcda472" at bounding box center [629, 167] width 383 height 19
click at [813, 167] on icon "Copy to clipboard" at bounding box center [815, 168] width 8 height 10
click at [838, 82] on icon "modal" at bounding box center [833, 79] width 16 height 16
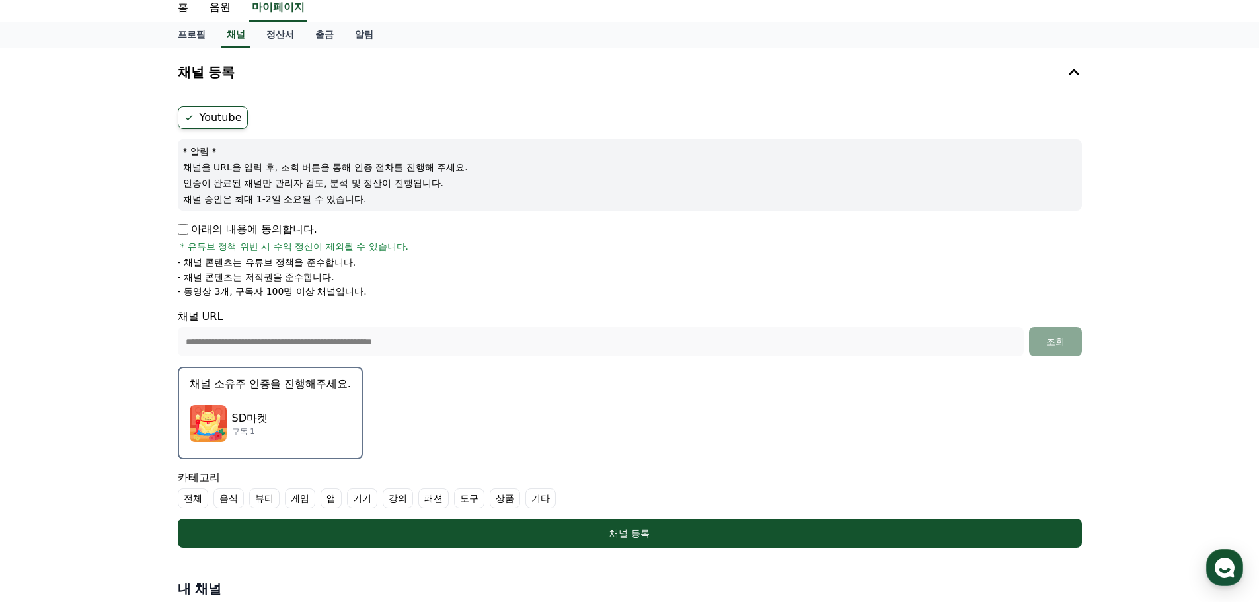
scroll to position [66, 0]
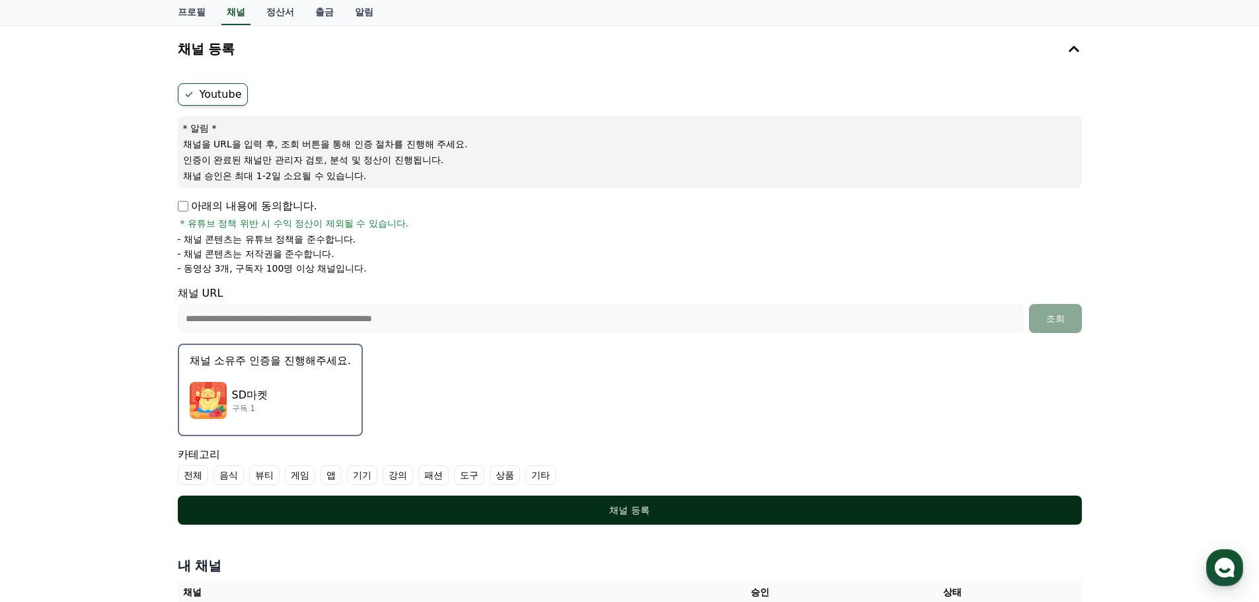
click at [667, 504] on button "채널 등록" at bounding box center [630, 510] width 904 height 29
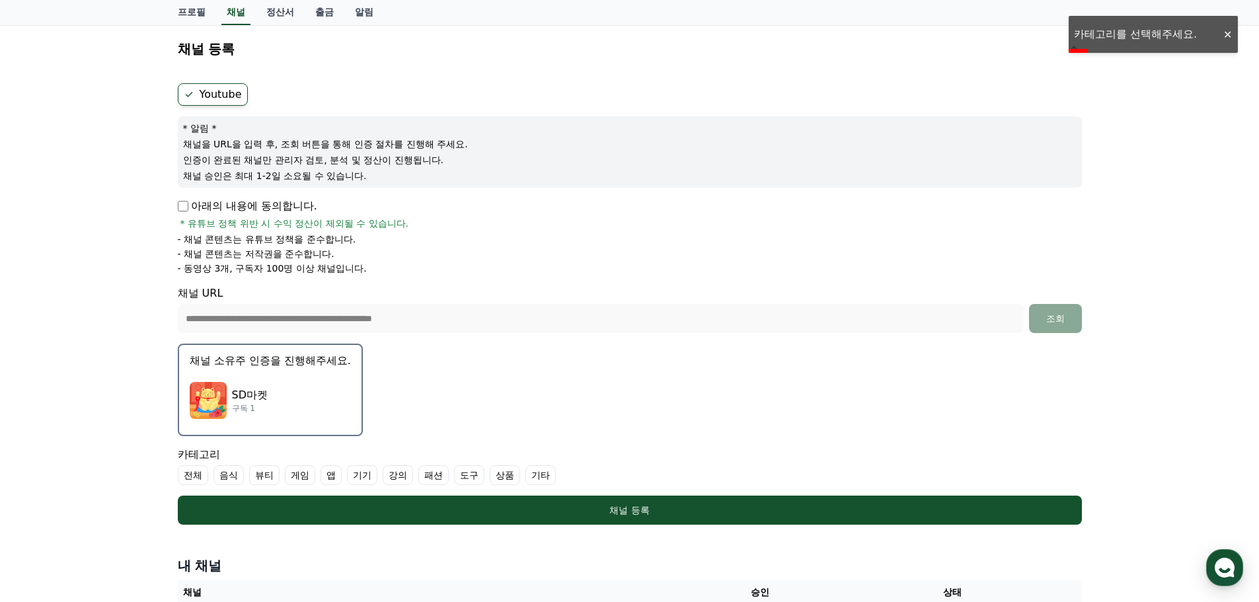
click at [502, 477] on label "상품" at bounding box center [505, 475] width 30 height 20
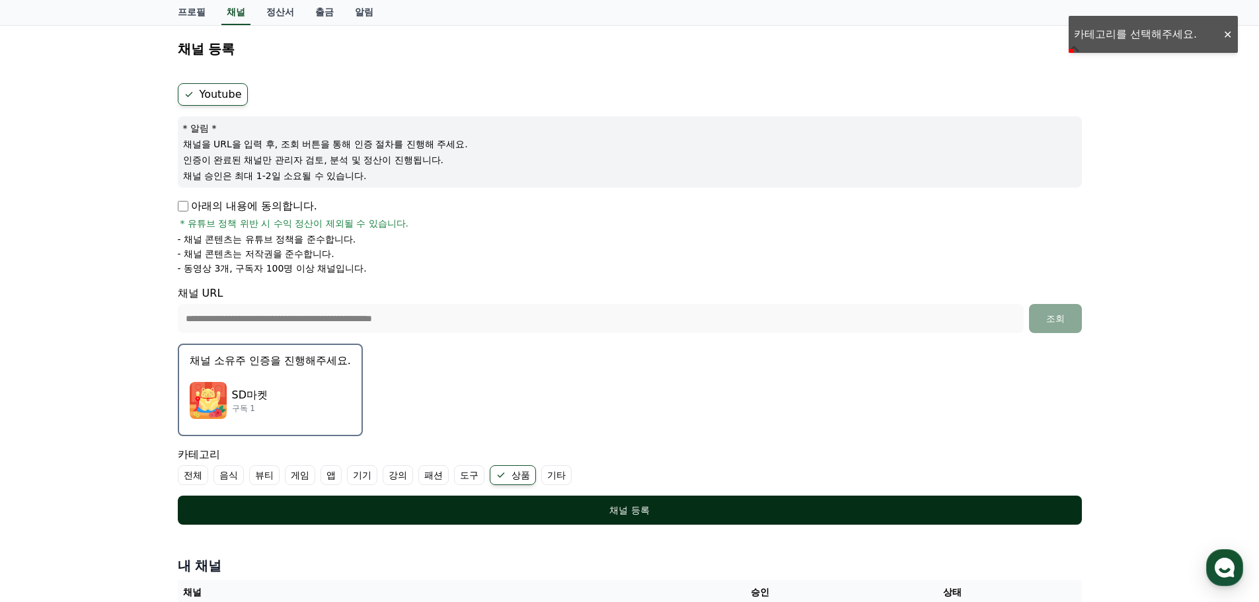
click at [533, 504] on div "채널 등록" at bounding box center [629, 510] width 851 height 13
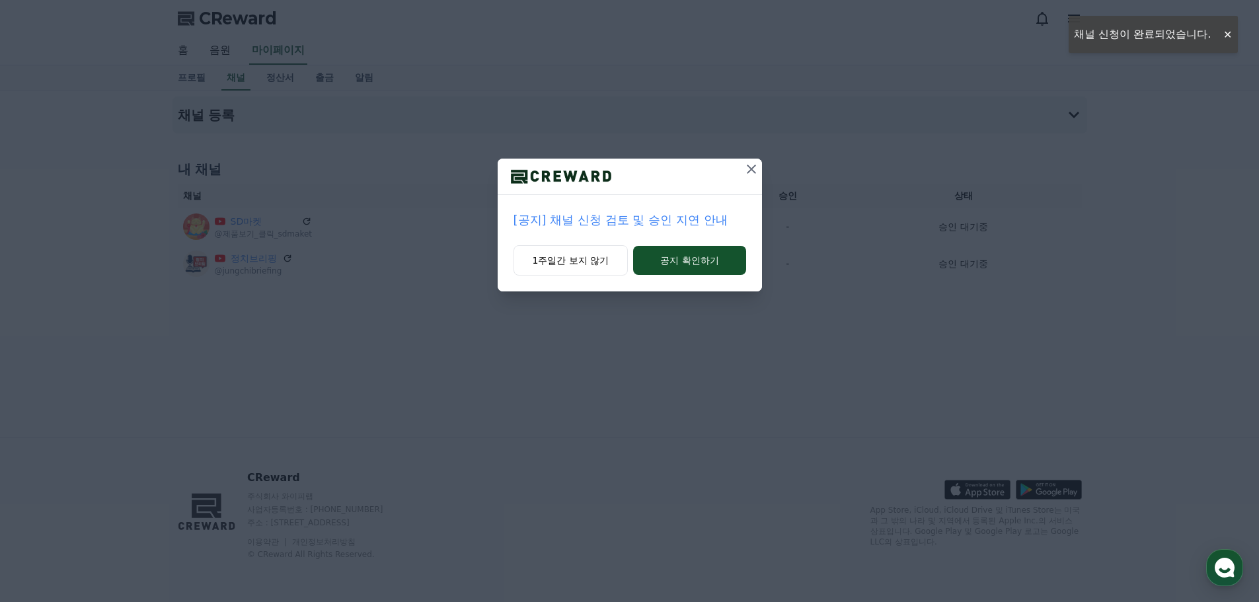
click at [749, 168] on icon at bounding box center [751, 169] width 9 height 9
click at [753, 167] on icon at bounding box center [751, 169] width 9 height 9
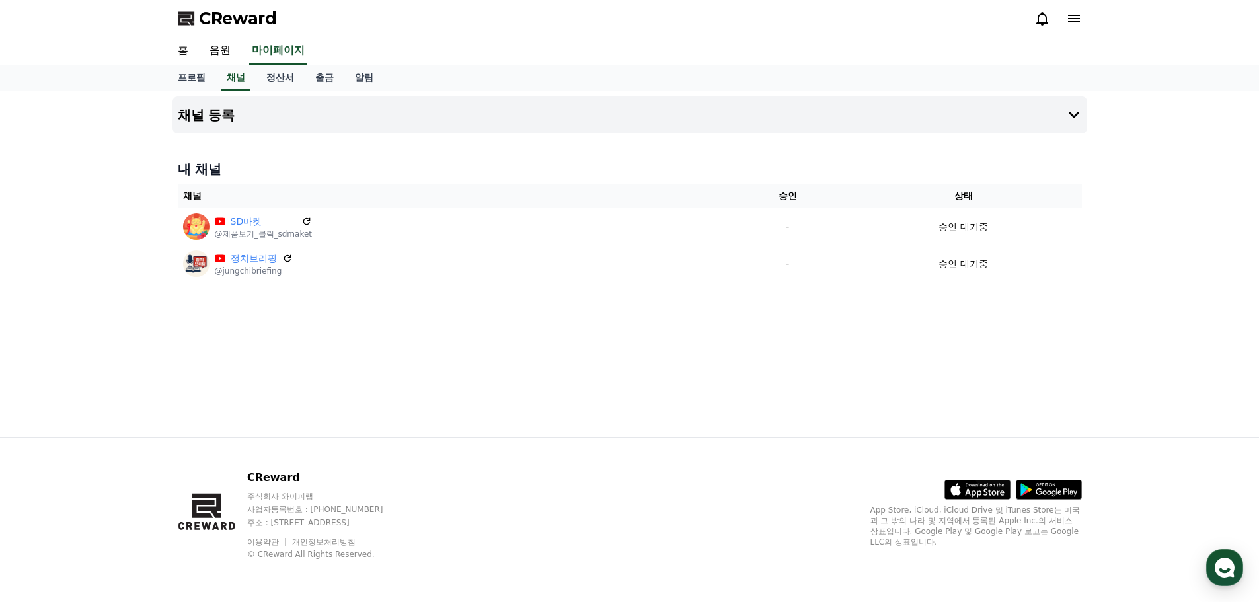
drag, startPoint x: 644, startPoint y: 526, endPoint x: 688, endPoint y: 426, distance: 109.5
click at [644, 525] on div "CReward 주식회사 와이피랩 사업자등록번호 : [PHONE_NUMBER] 주소 : [STREET_ADDRESS] 이용약관 개인정보처리방침 …" at bounding box center [629, 520] width 925 height 164
click at [646, 362] on div "채널 등록 내 채널 채널 승인 상태 SD마켓 @제품보기_클릭_sdmaket - 승인 대기중 정치브리핑 @jungchibriefing - 승인 …" at bounding box center [629, 264] width 925 height 346
click at [1033, 114] on button "채널 등록" at bounding box center [629, 114] width 915 height 37
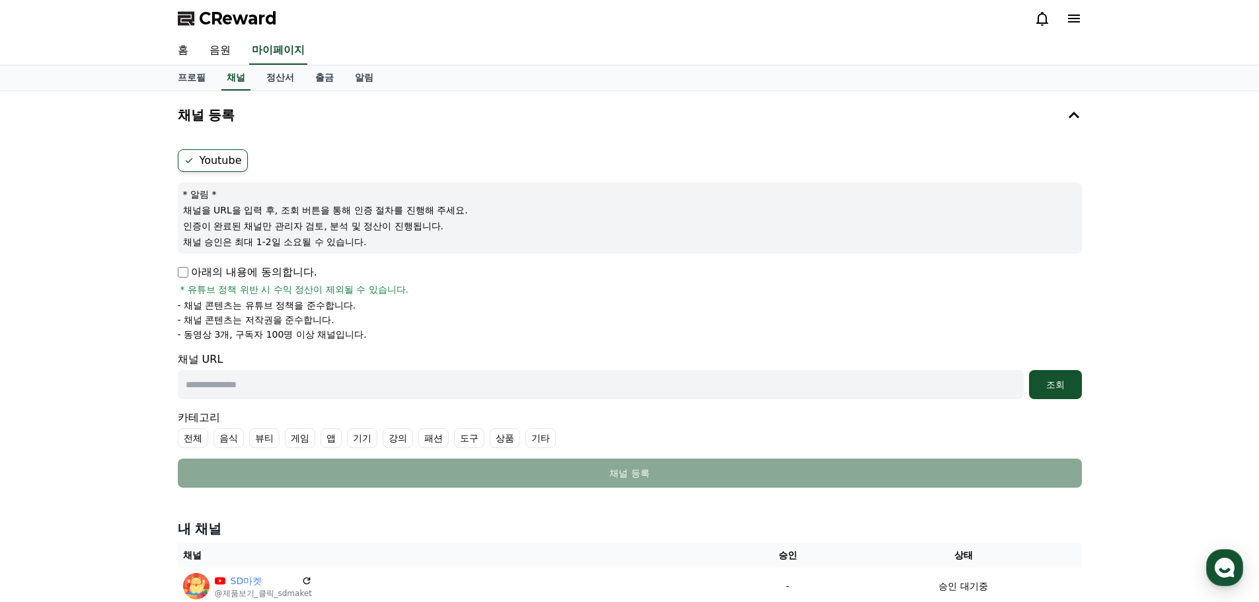
click at [191, 272] on p "아래의 내용에 동의합니다." at bounding box center [247, 272] width 139 height 16
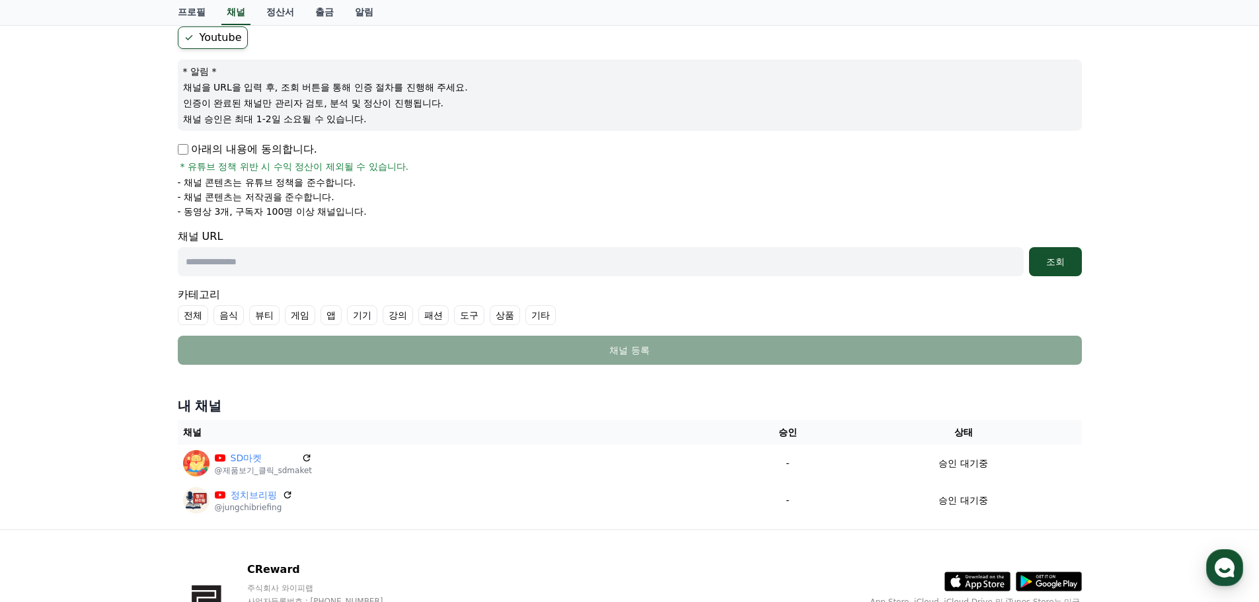
scroll to position [132, 0]
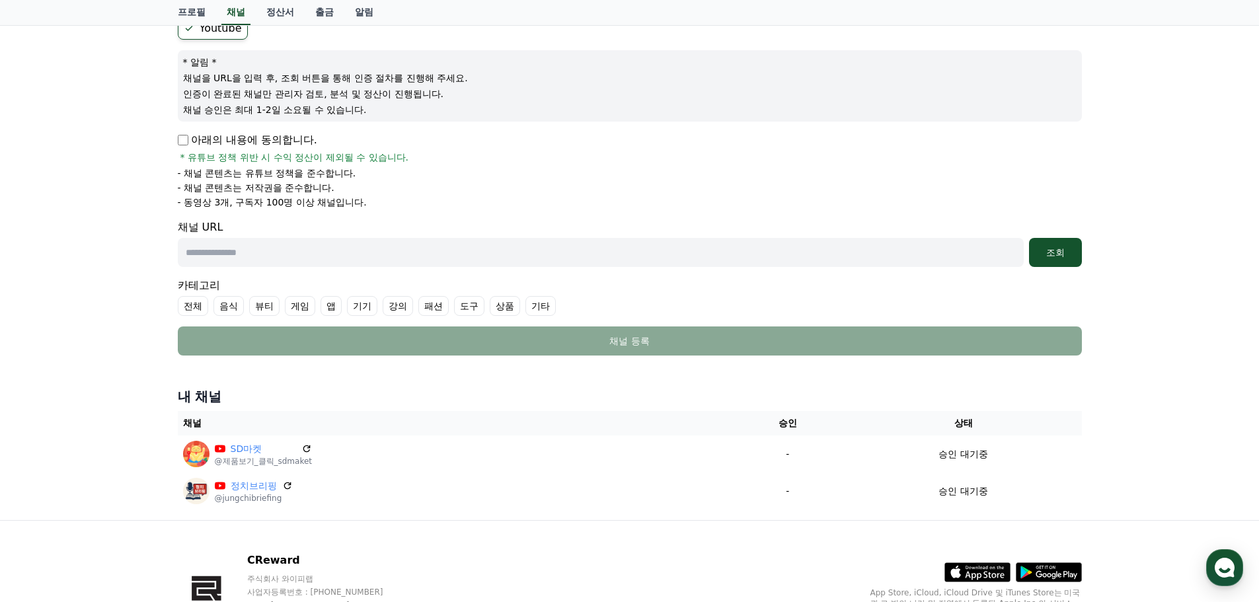
click at [364, 253] on input "text" at bounding box center [601, 252] width 846 height 29
paste input "**********"
type input "**********"
click at [1048, 256] on div "조회" at bounding box center [1055, 252] width 42 height 13
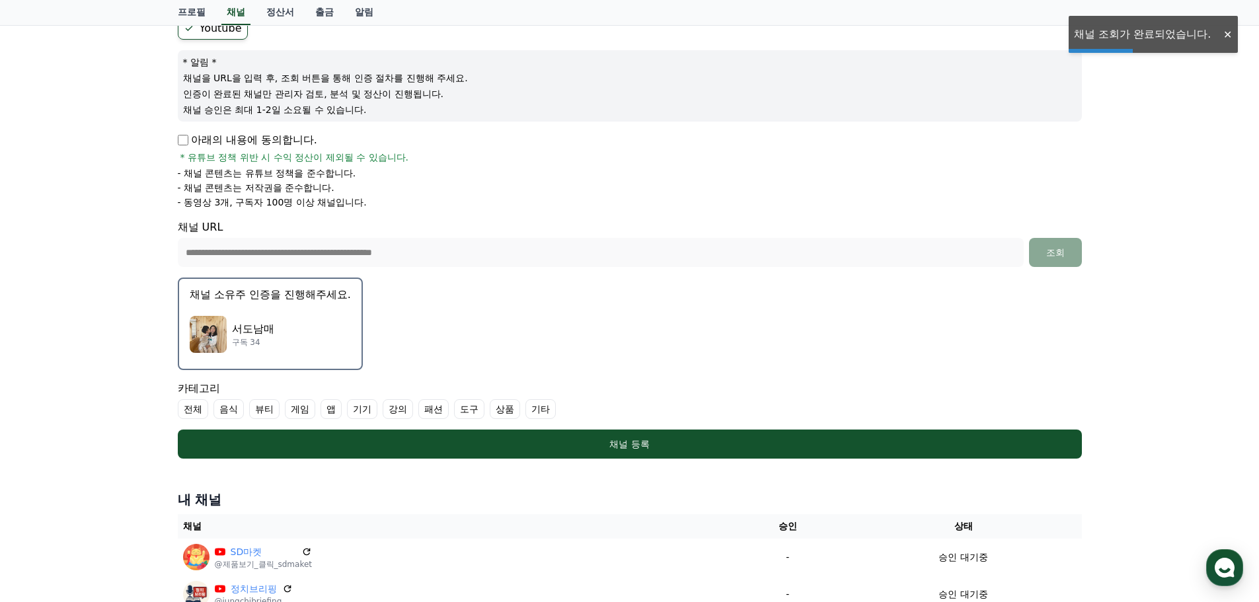
click at [319, 342] on div "서도남매 구독 34" at bounding box center [270, 334] width 161 height 53
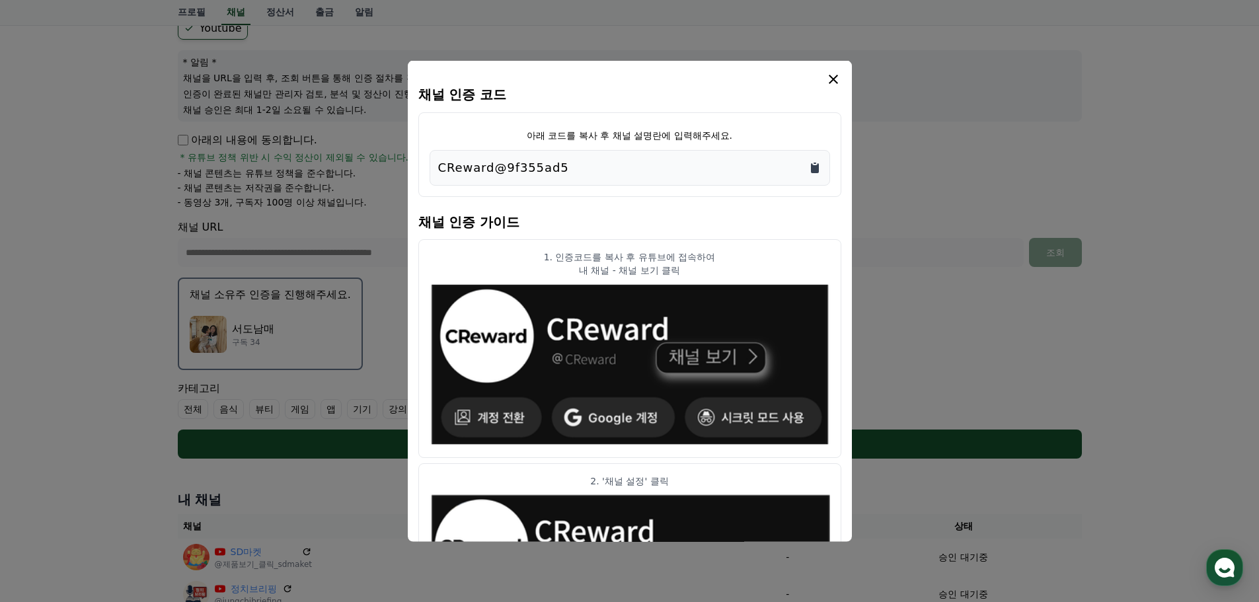
click at [820, 163] on icon "Copy to clipboard" at bounding box center [814, 167] width 13 height 13
drag, startPoint x: 833, startPoint y: 73, endPoint x: 741, endPoint y: 4, distance: 115.1
click at [832, 72] on icon "modal" at bounding box center [833, 79] width 16 height 16
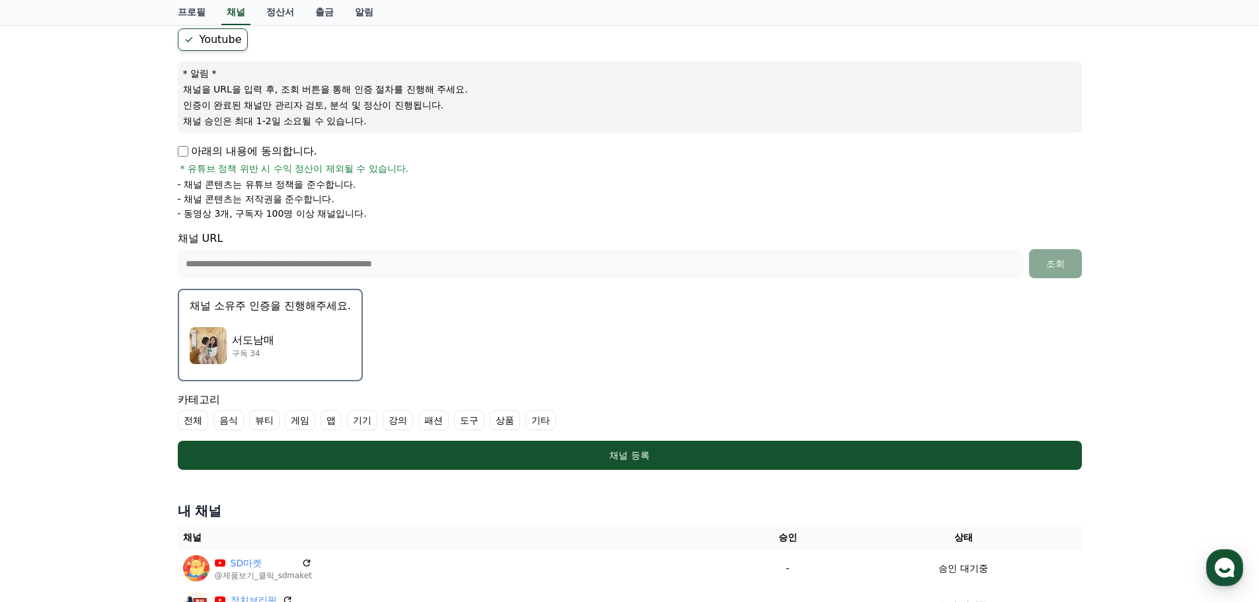
scroll to position [120, 0]
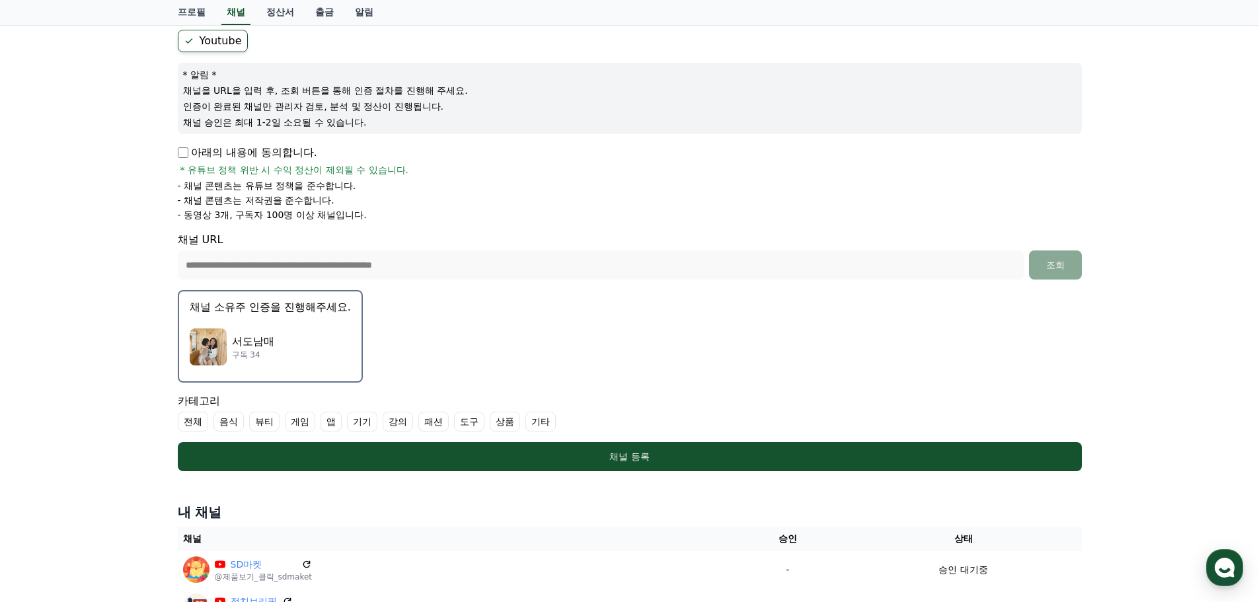
click at [330, 363] on div "서도남매 구독 34" at bounding box center [270, 347] width 161 height 53
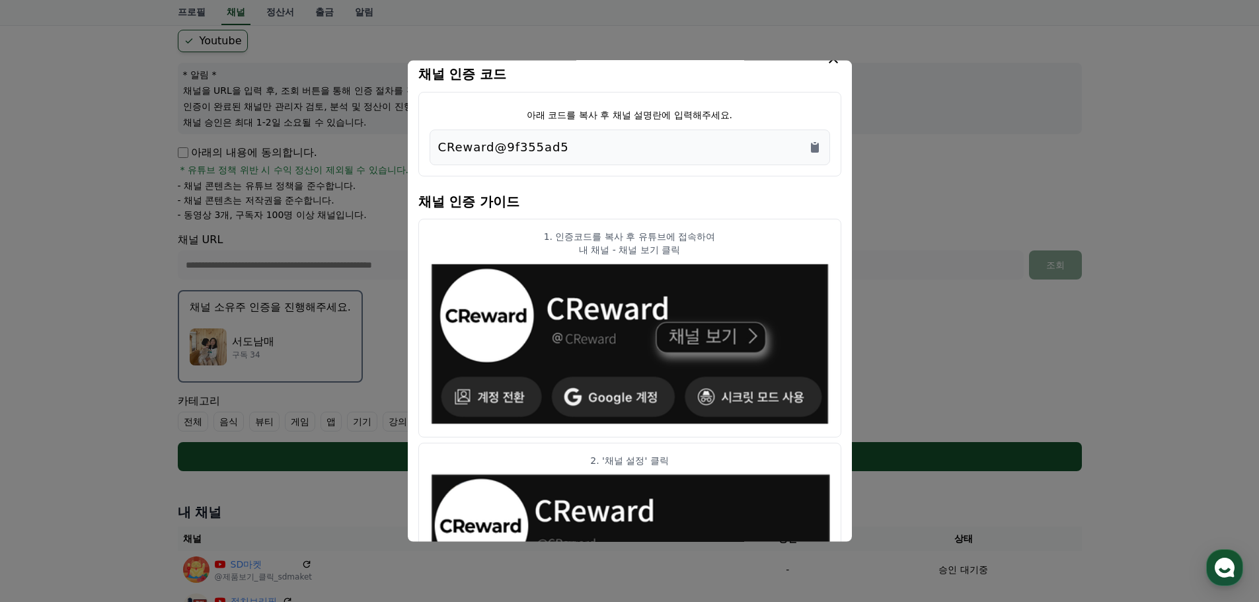
scroll to position [0, 0]
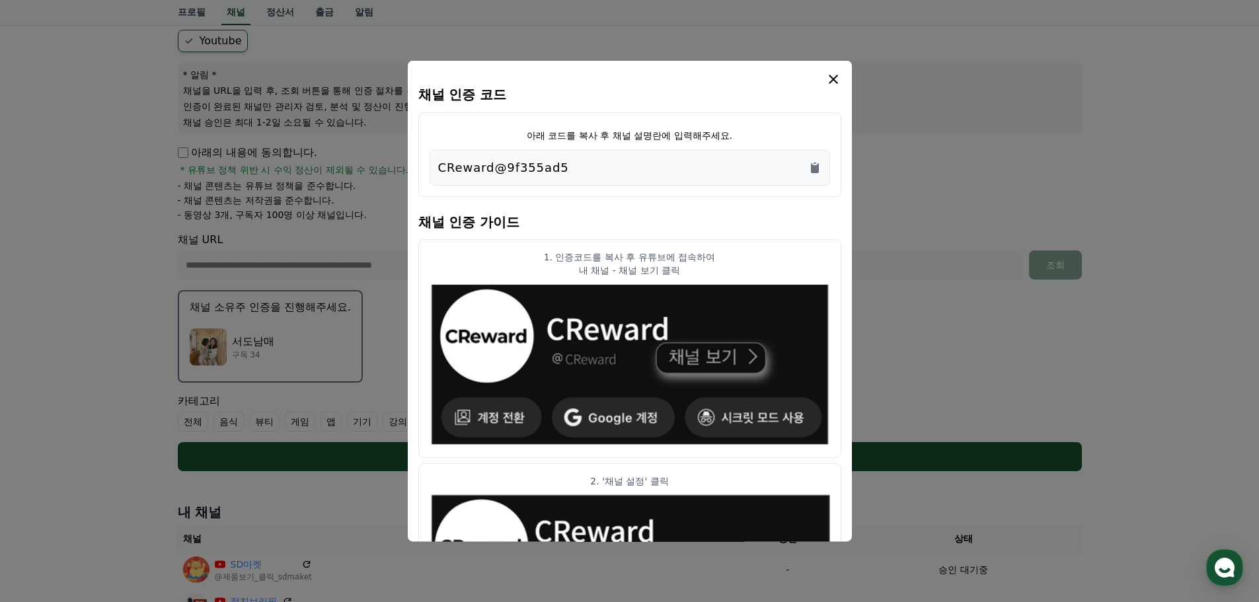
click at [822, 176] on div "CReward@9f355ad5" at bounding box center [630, 167] width 401 height 36
click at [819, 171] on icon "Copy to clipboard" at bounding box center [814, 167] width 13 height 13
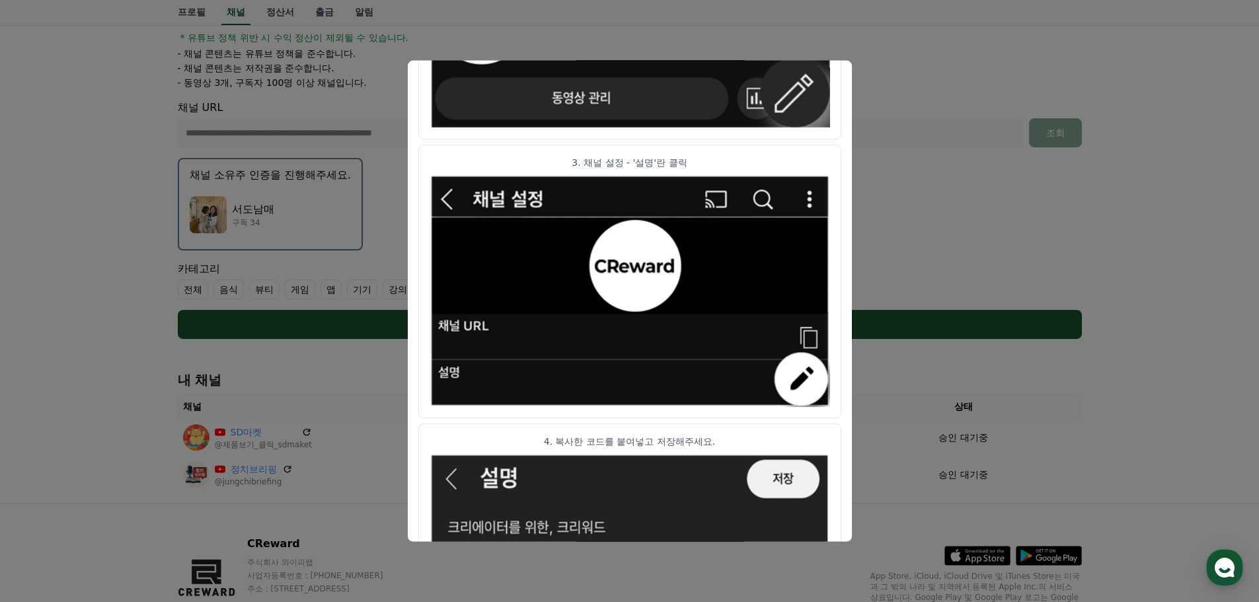
scroll to position [659, 0]
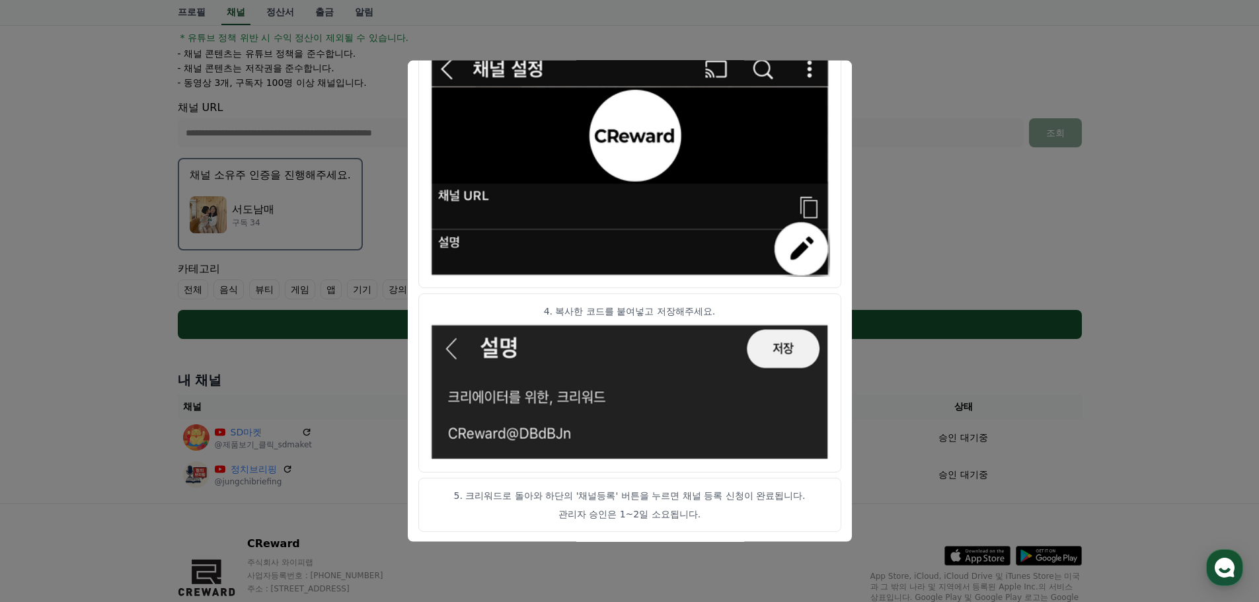
click at [1178, 260] on button "close modal" at bounding box center [629, 301] width 1259 height 602
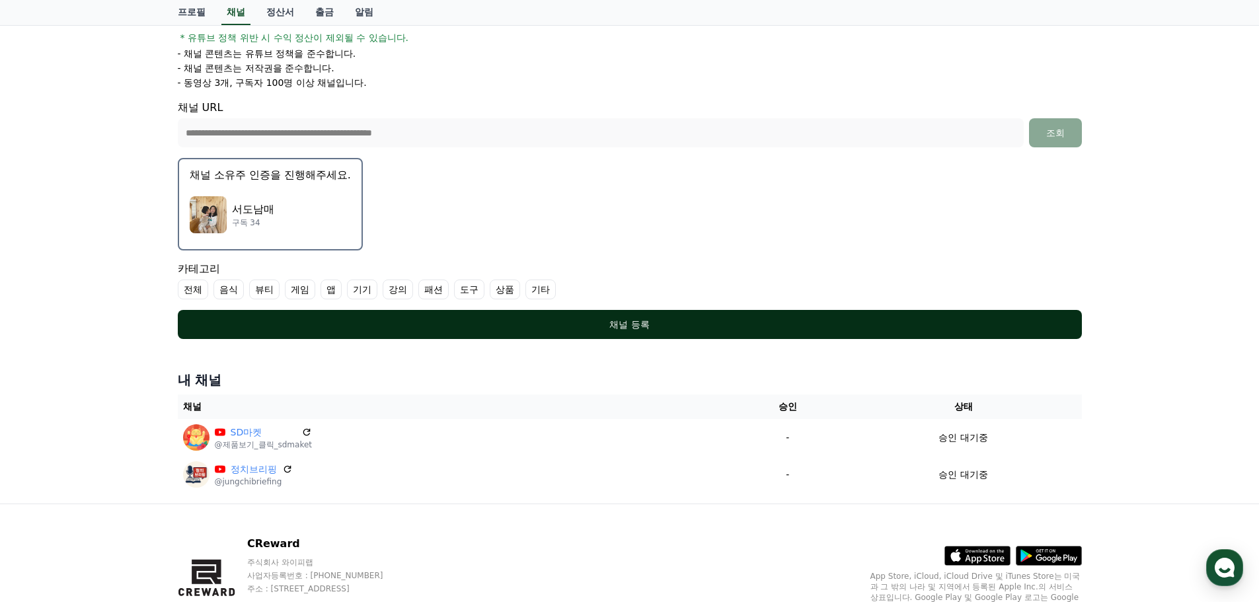
click at [793, 316] on button "채널 등록" at bounding box center [630, 324] width 904 height 29
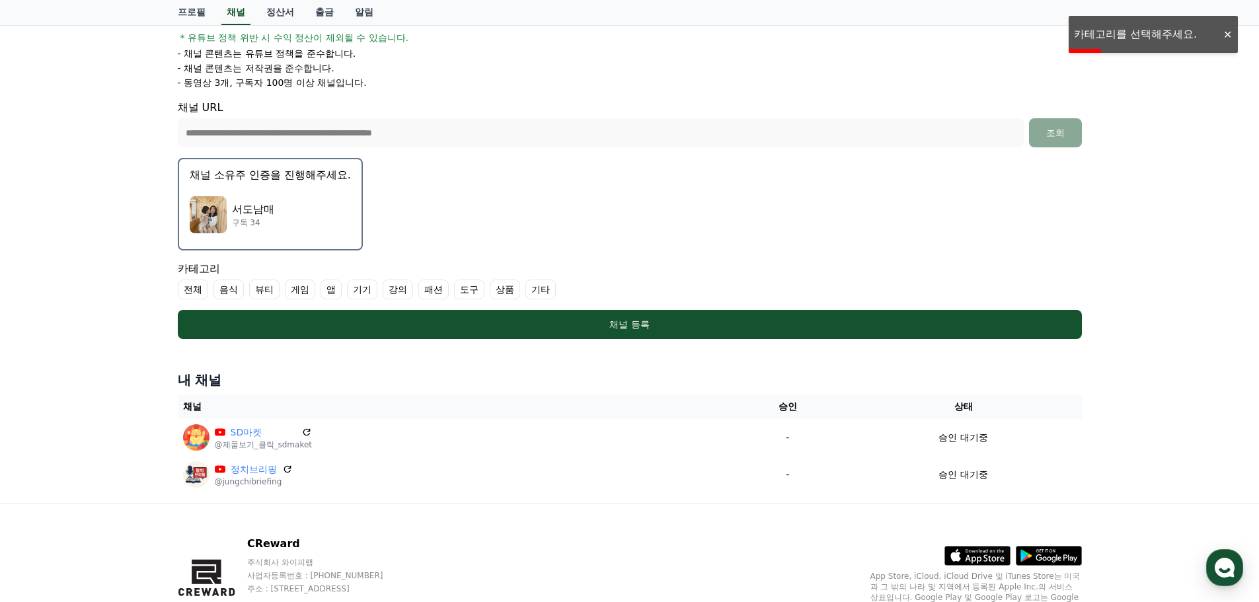
click at [539, 290] on label "기타" at bounding box center [540, 290] width 30 height 20
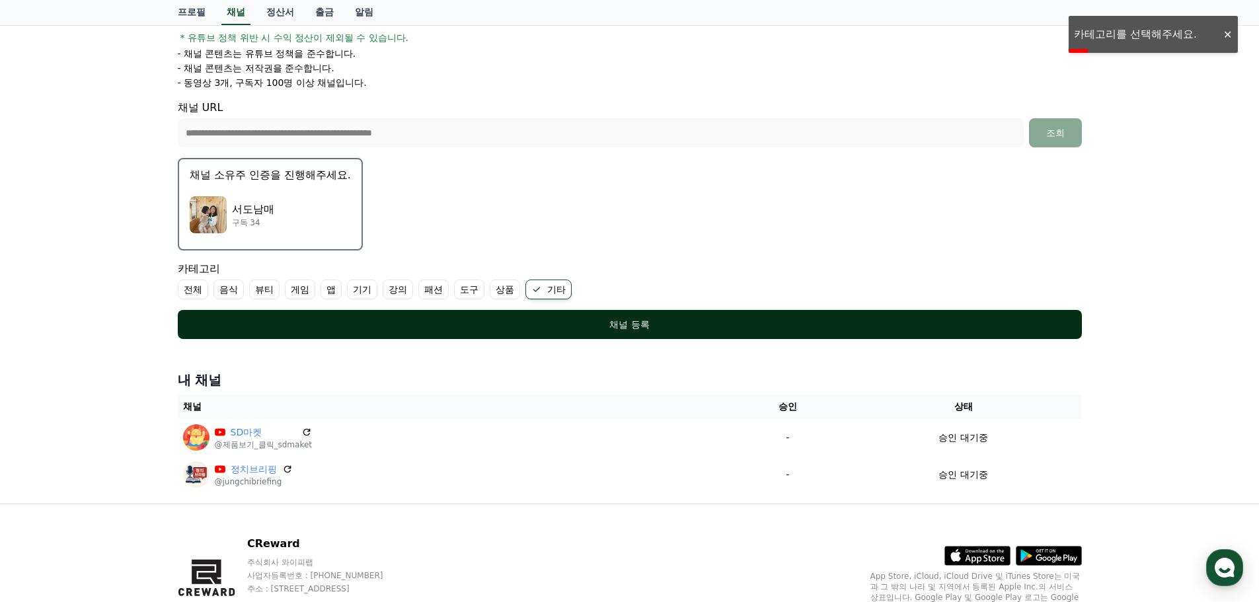
click at [531, 318] on div "채널 등록" at bounding box center [629, 324] width 851 height 13
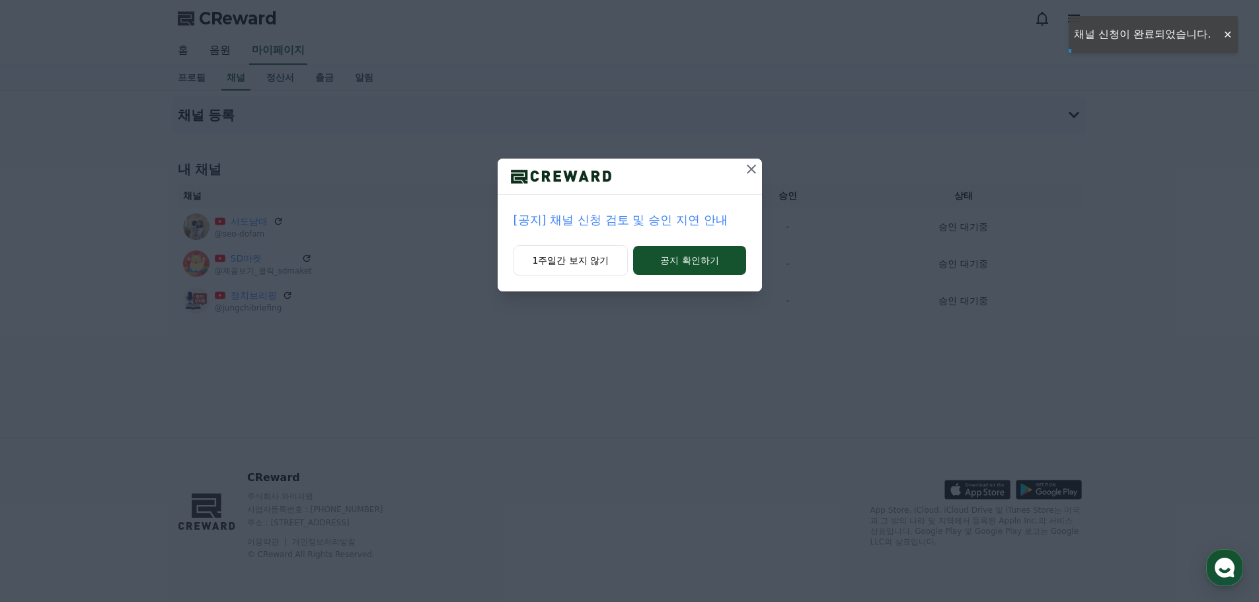
click at [747, 171] on icon at bounding box center [752, 169] width 16 height 16
drag, startPoint x: 749, startPoint y: 167, endPoint x: 724, endPoint y: 258, distance: 94.1
click at [750, 167] on icon at bounding box center [751, 169] width 9 height 9
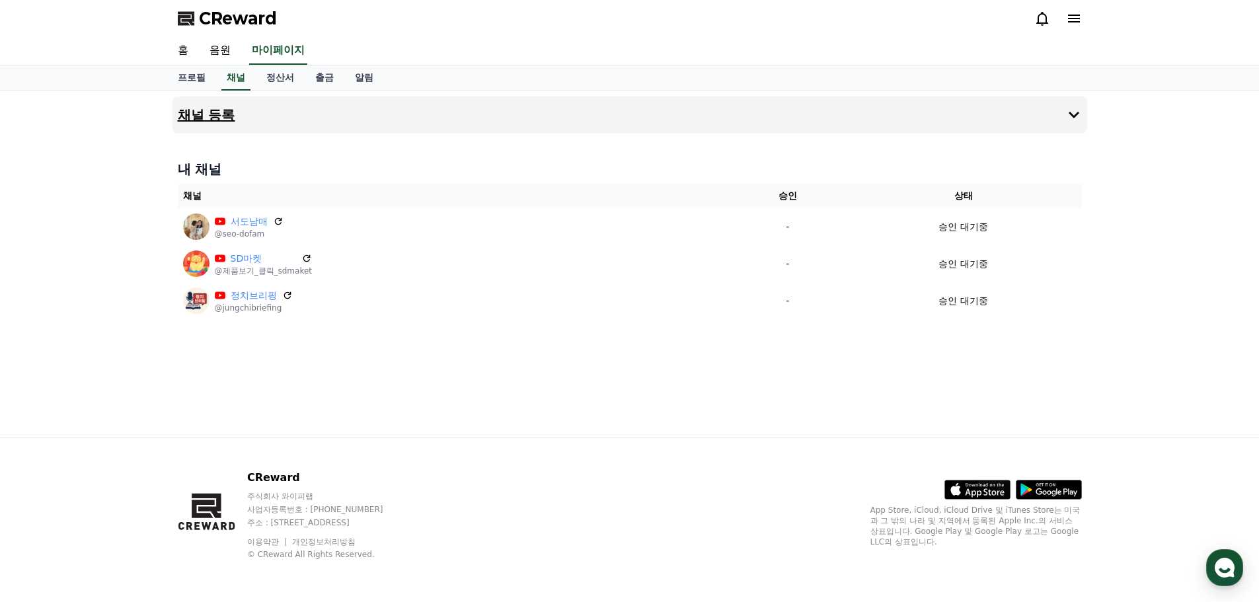
drag, startPoint x: 1024, startPoint y: 129, endPoint x: 1007, endPoint y: 131, distance: 17.3
click at [1024, 129] on button "채널 등록" at bounding box center [629, 114] width 915 height 37
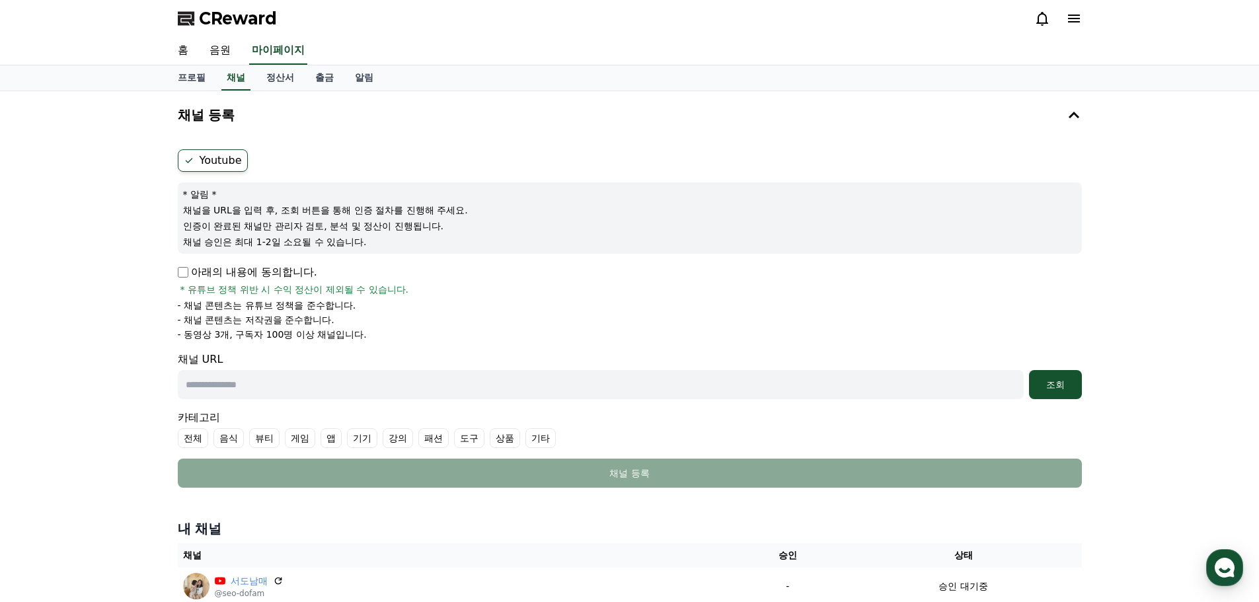
click at [275, 381] on input "text" at bounding box center [601, 384] width 846 height 29
paste input "**********"
type input "**********"
click at [1050, 389] on div "조회" at bounding box center [1055, 384] width 42 height 13
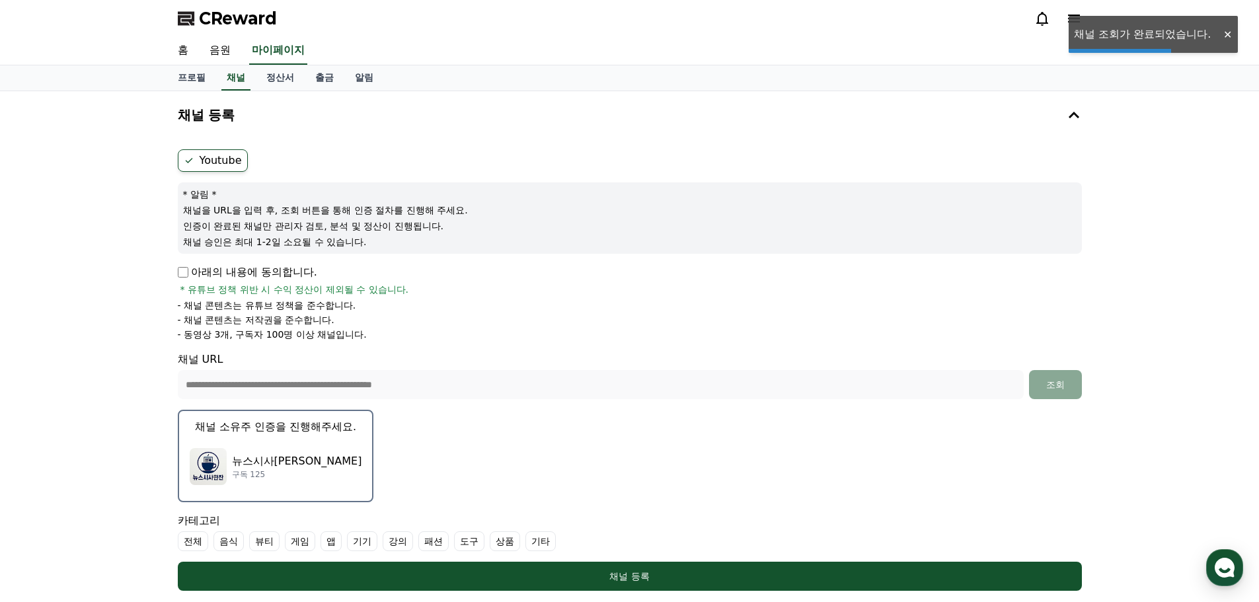
click at [278, 470] on p "구독 125" at bounding box center [297, 474] width 130 height 11
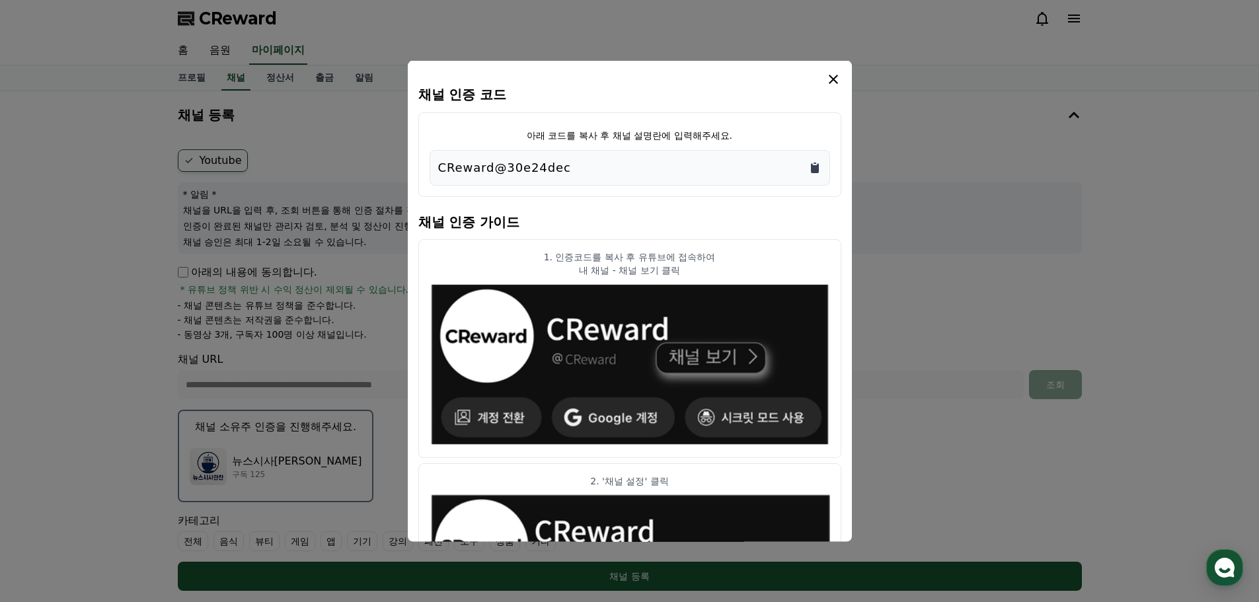
click at [820, 170] on icon "Copy to clipboard" at bounding box center [814, 167] width 13 height 13
click at [836, 78] on icon "modal" at bounding box center [833, 79] width 16 height 16
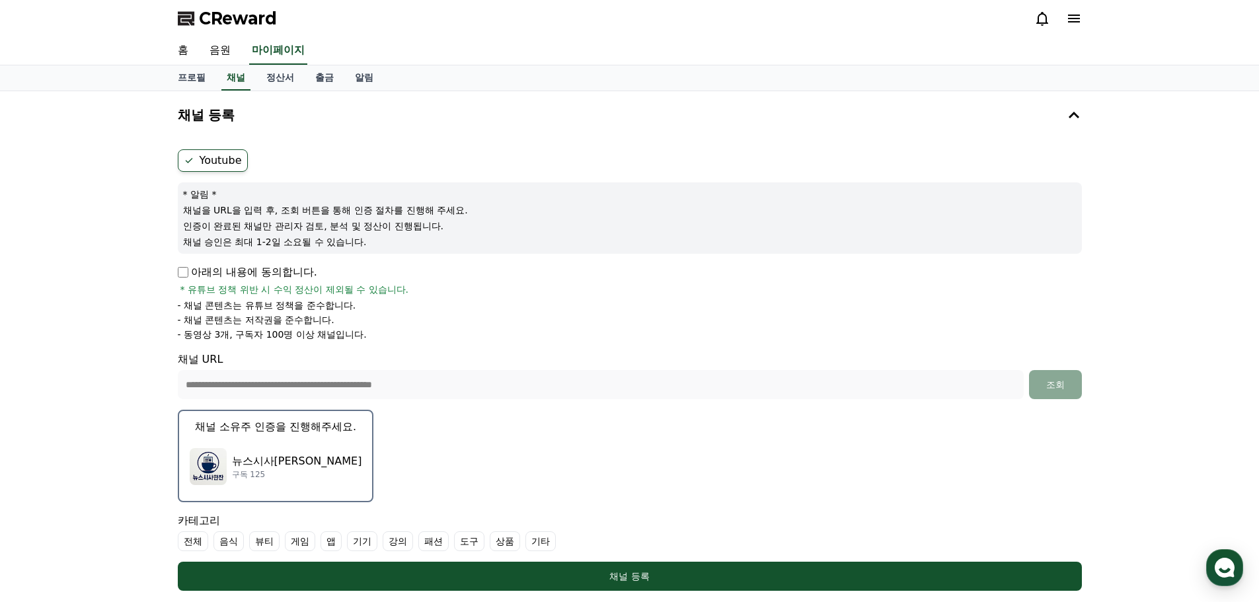
click at [539, 539] on label "기타" at bounding box center [540, 541] width 30 height 20
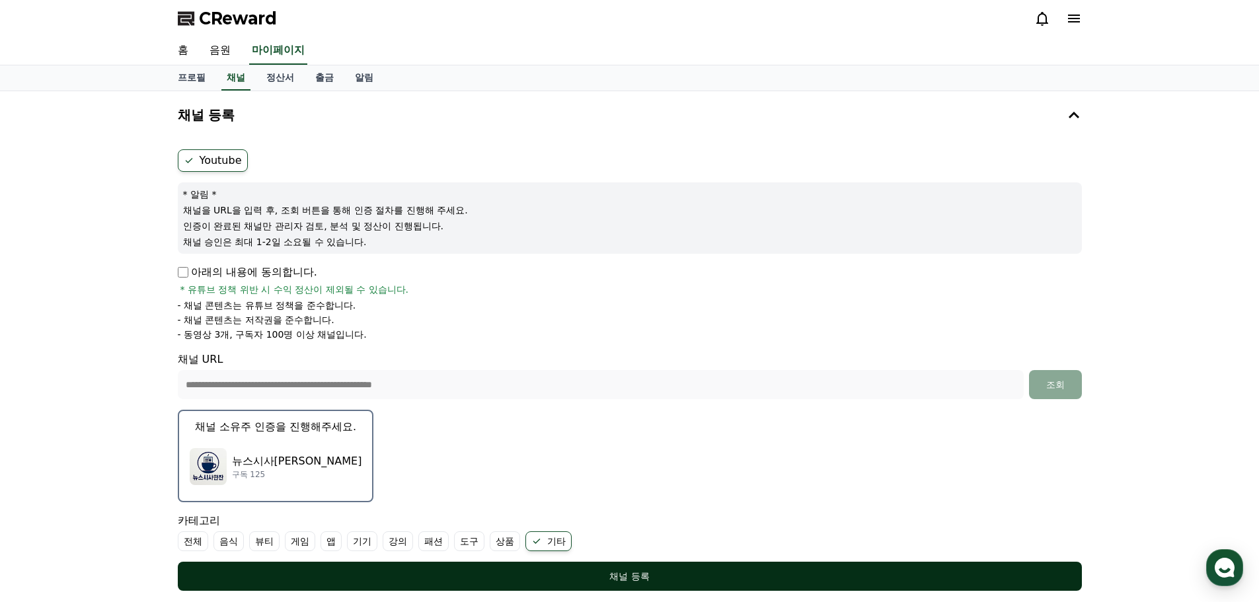
click at [548, 565] on button "채널 등록" at bounding box center [630, 576] width 904 height 29
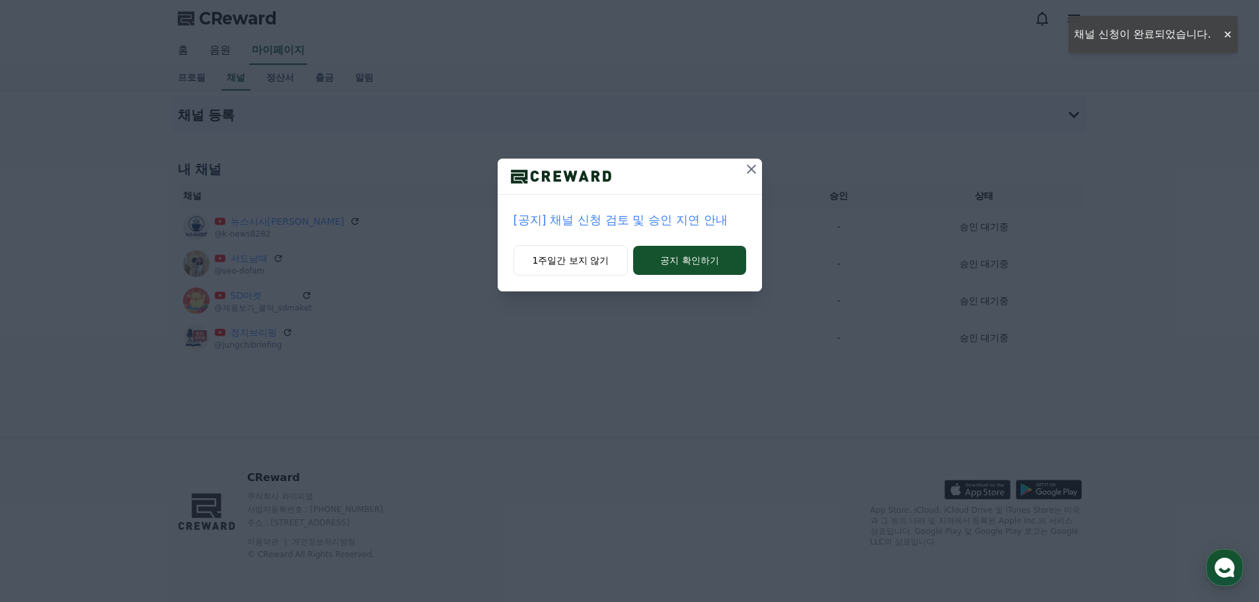
click at [753, 165] on icon at bounding box center [752, 169] width 16 height 16
click at [753, 171] on icon at bounding box center [751, 169] width 9 height 9
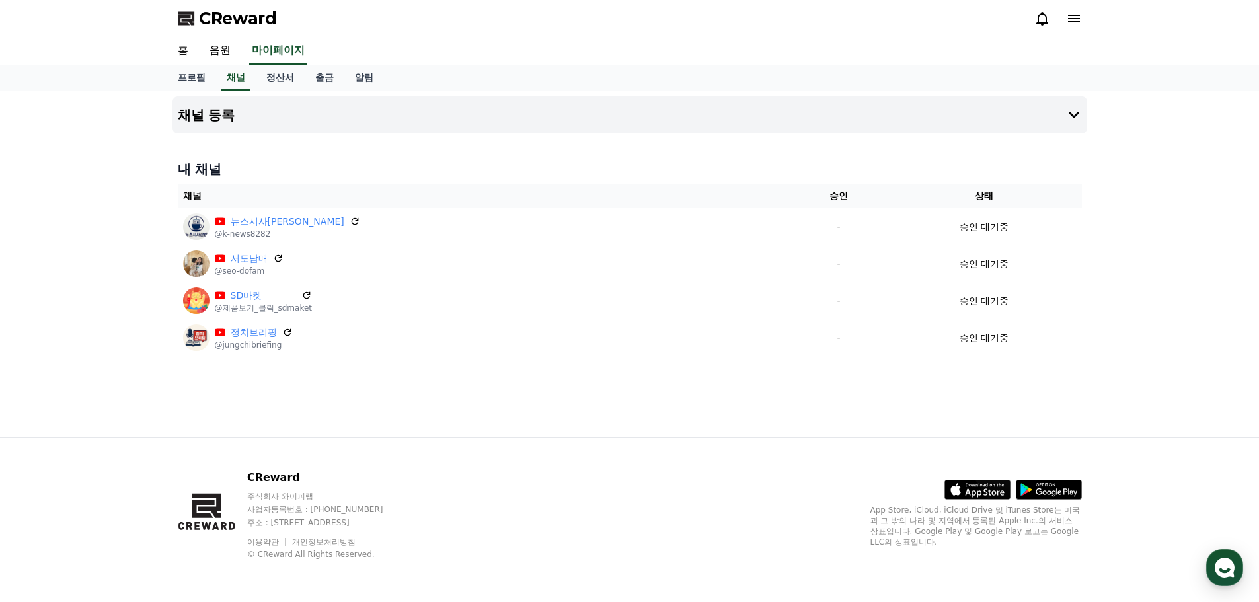
click at [620, 487] on div "CReward 주식회사 와이피랩 사업자등록번호 : [PHONE_NUMBER] 주소 : [STREET_ADDRESS] 이용약관 개인정보처리방침 …" at bounding box center [629, 520] width 925 height 164
click at [227, 24] on span "CReward" at bounding box center [238, 18] width 78 height 21
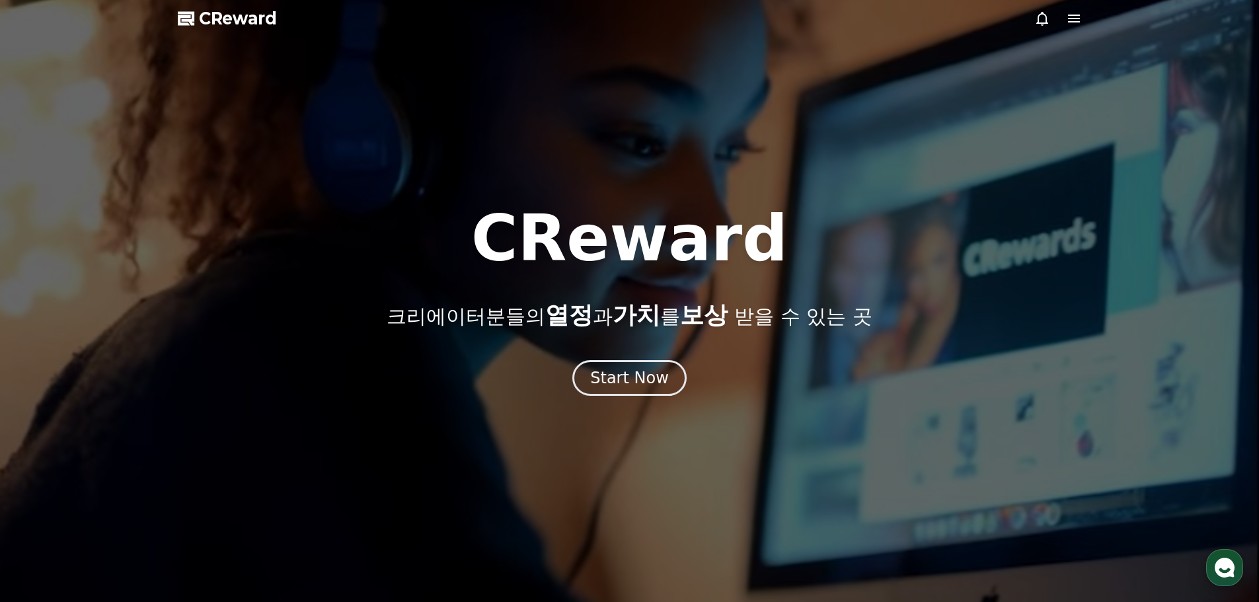
click at [1225, 560] on use "button" at bounding box center [1225, 568] width 20 height 20
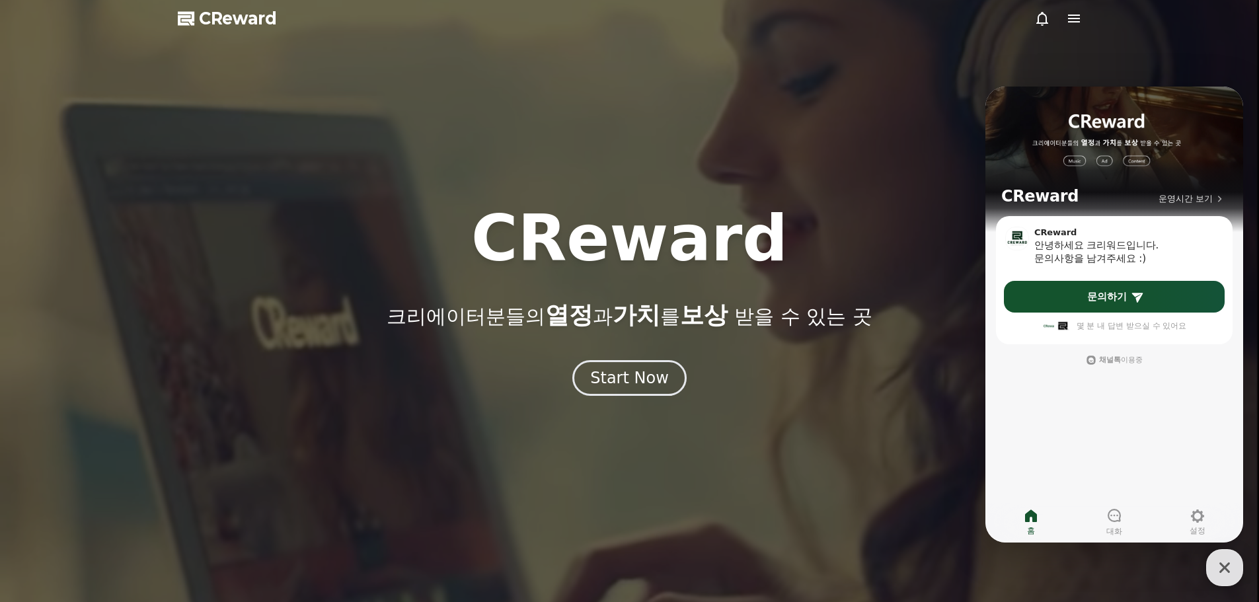
click at [1215, 564] on icon "button" at bounding box center [1225, 568] width 24 height 24
